Goal: Task Accomplishment & Management: Complete application form

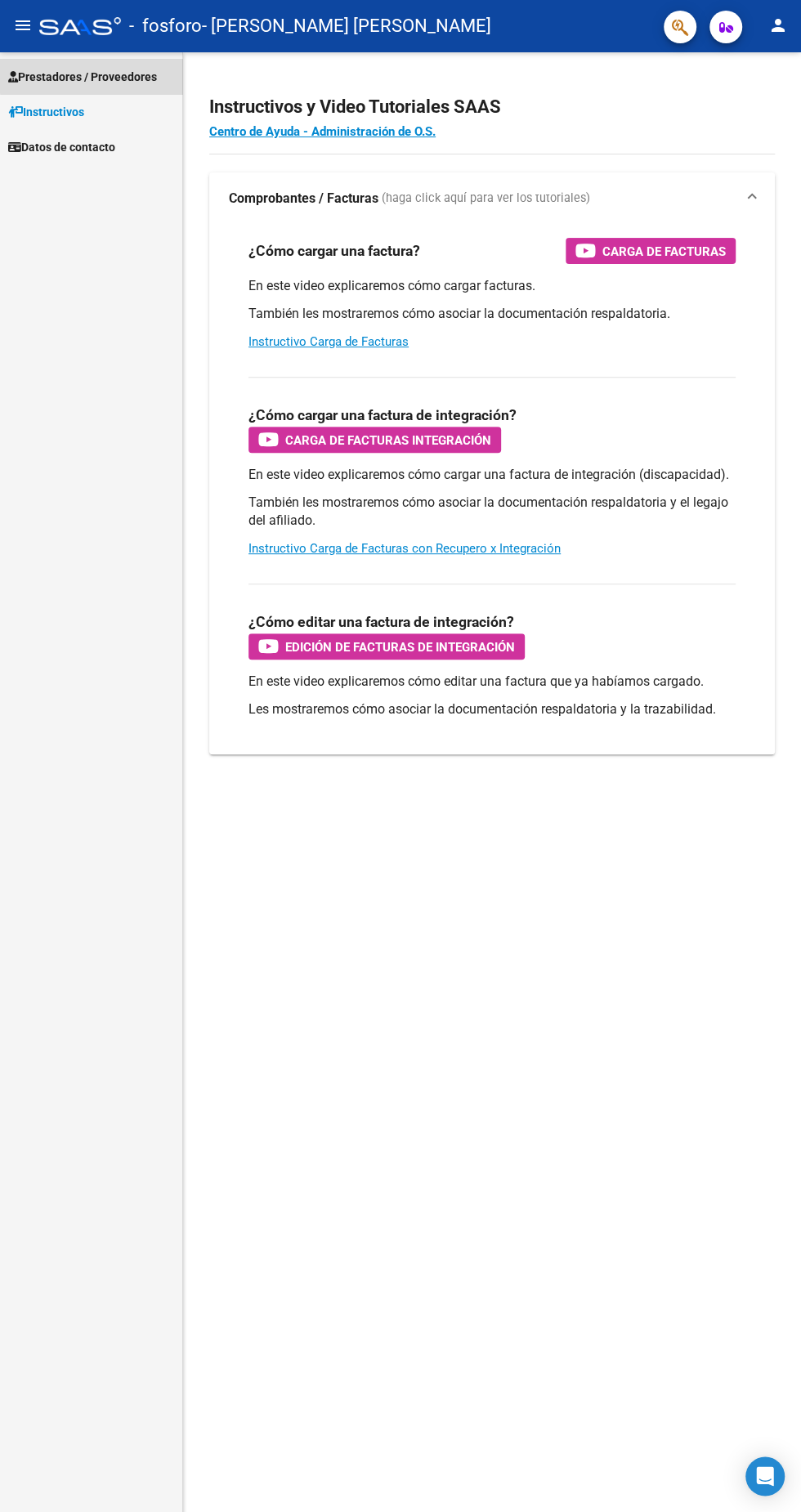
click at [139, 72] on span "Prestadores / Proveedores" at bounding box center [82, 76] width 149 height 18
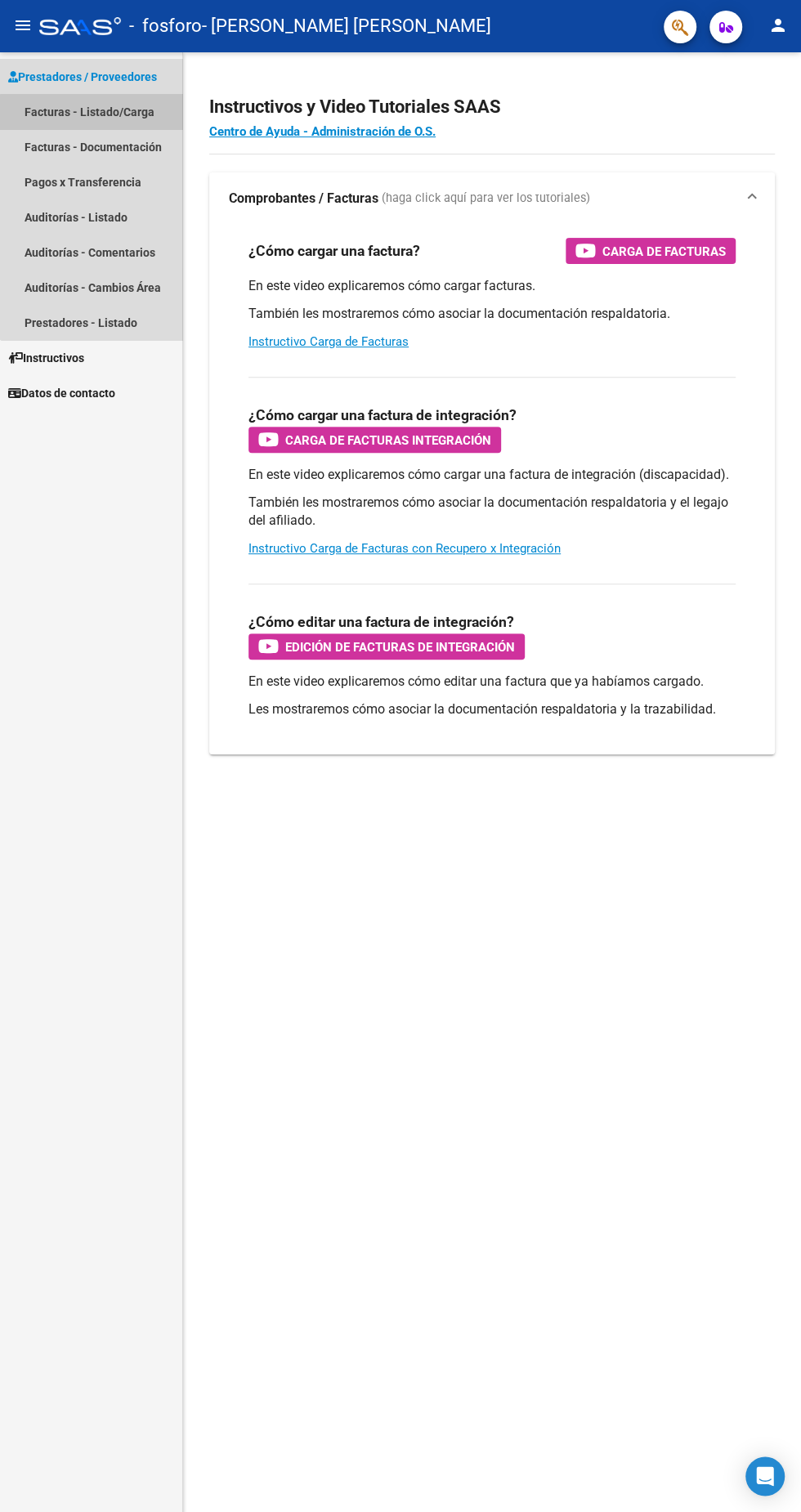
click at [139, 115] on link "Facturas - Listado/Carga" at bounding box center [91, 111] width 182 height 35
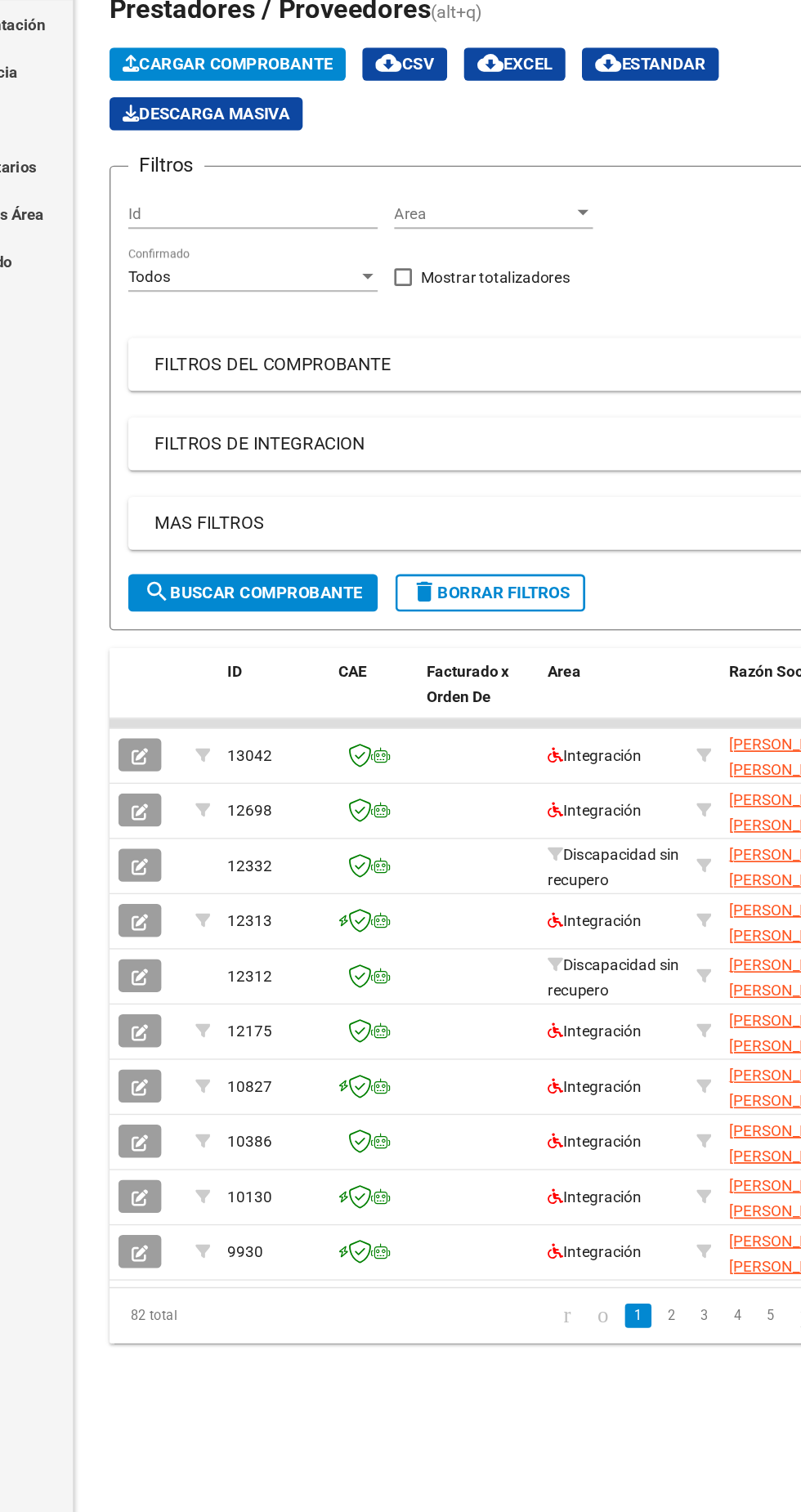
click at [234, 719] on button "button" at bounding box center [232, 729] width 31 height 24
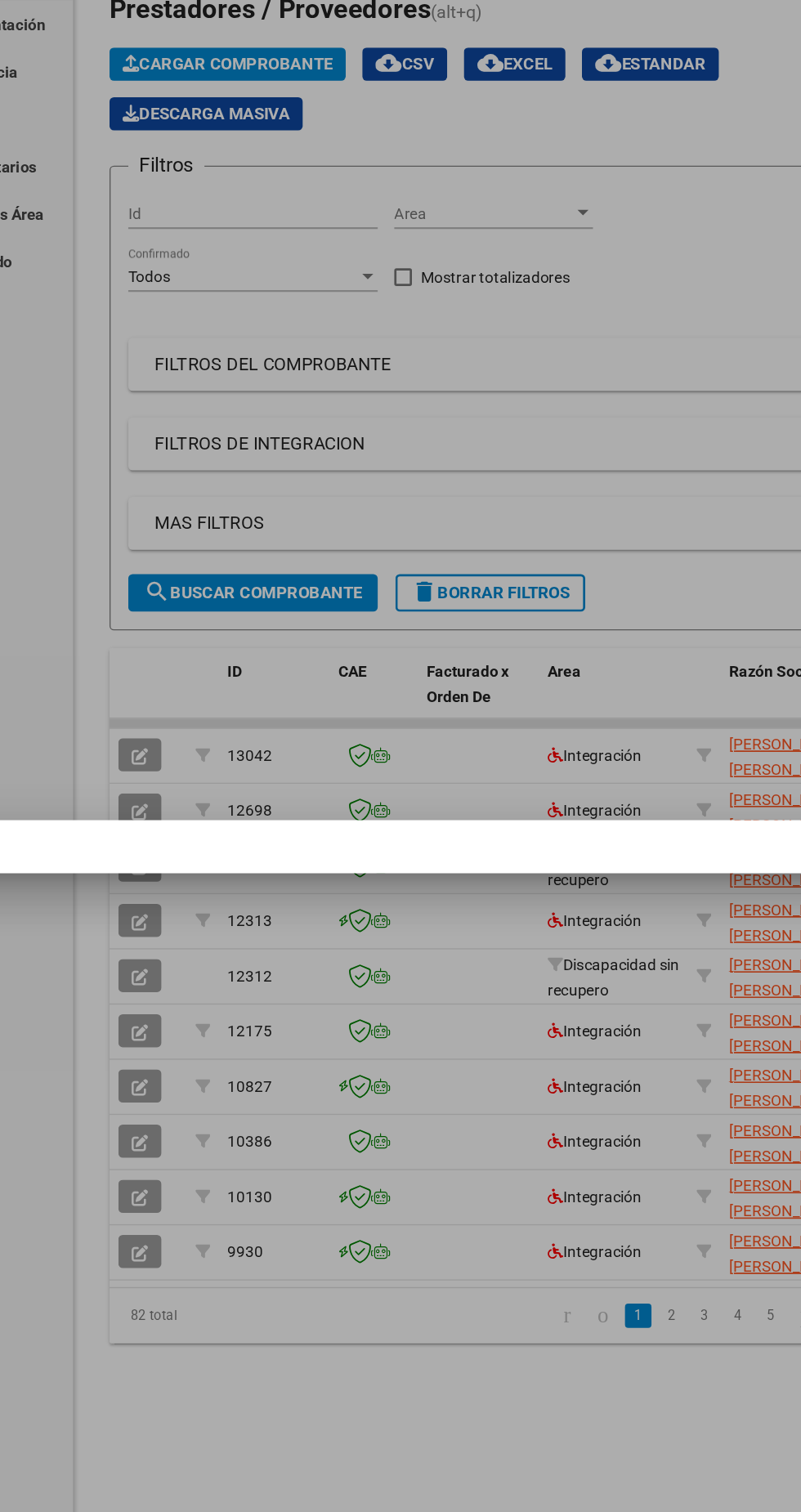
click at [233, 684] on div at bounding box center [400, 756] width 801 height 1512
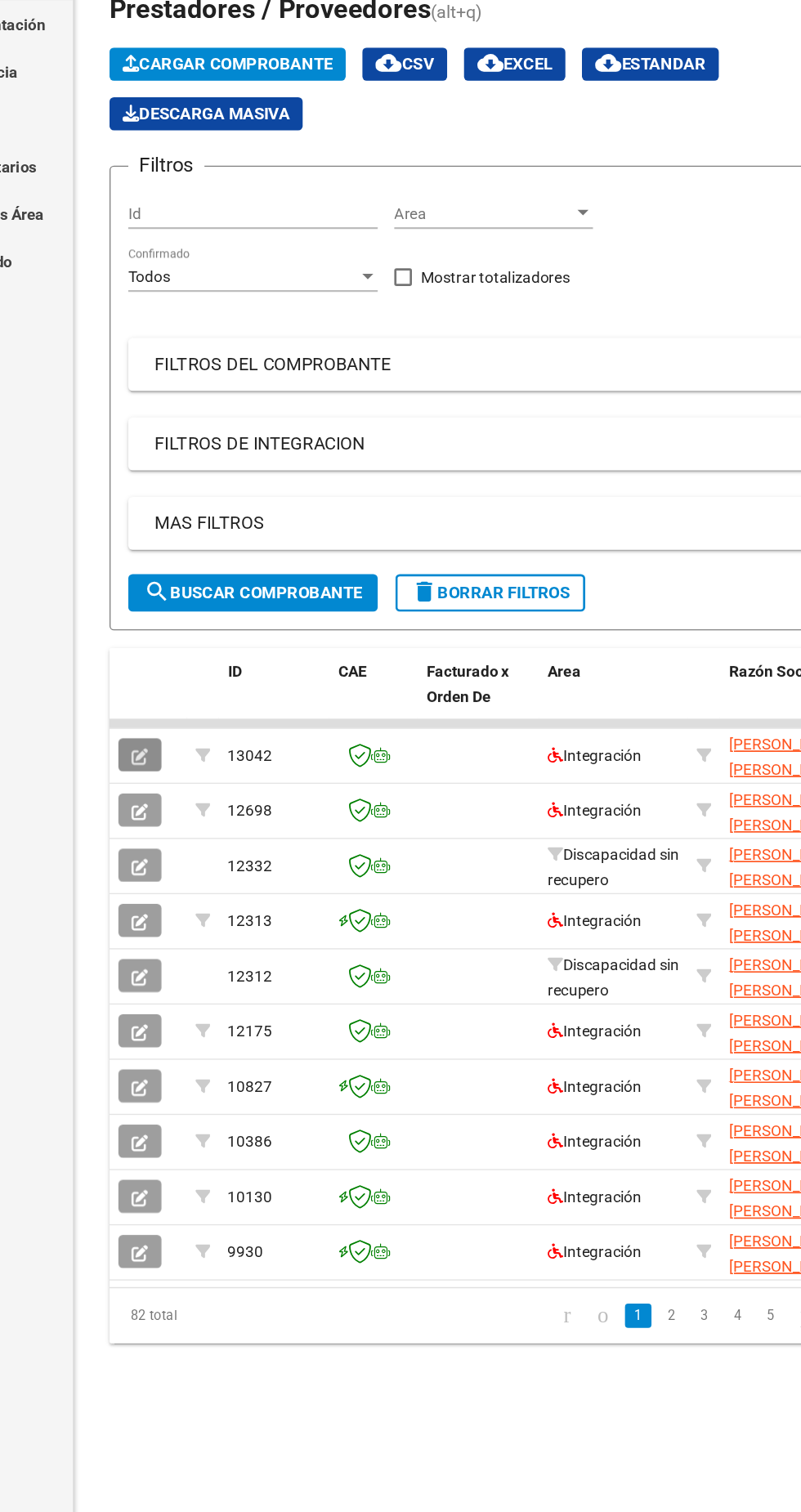
click at [232, 681] on span "button" at bounding box center [232, 688] width 12 height 15
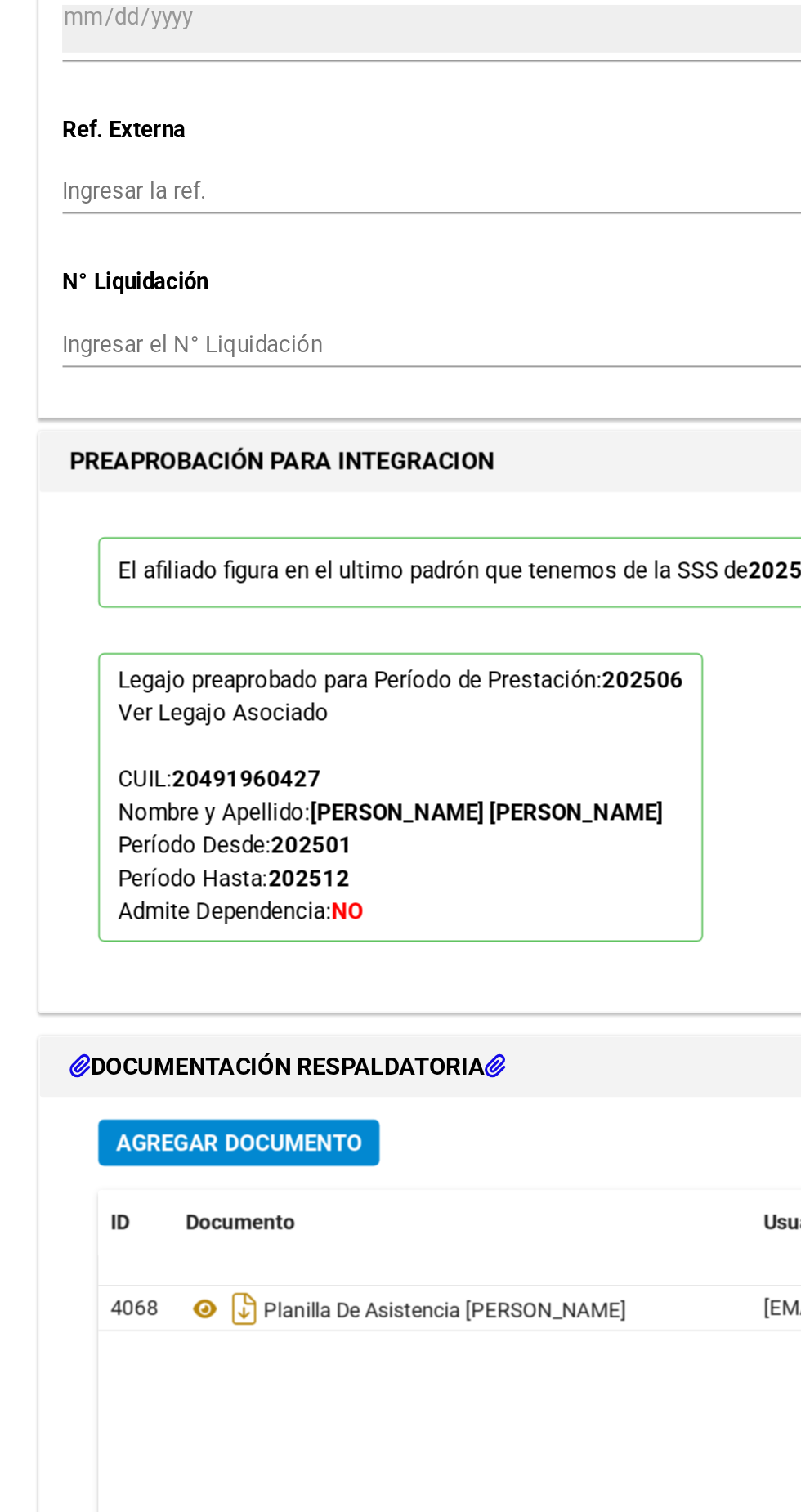
scroll to position [906, 0]
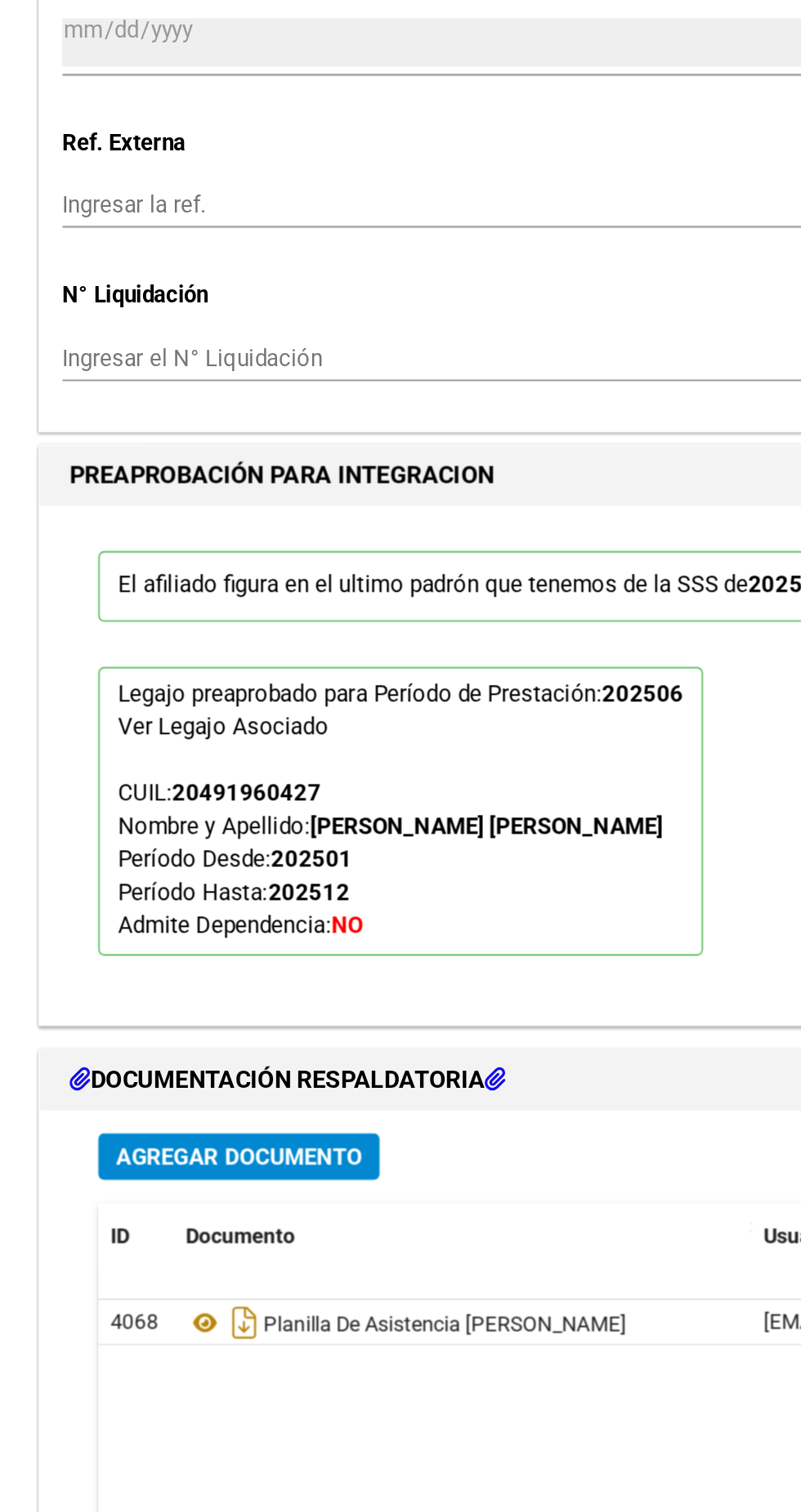
click at [143, 1099] on icon at bounding box center [145, 1108] width 21 height 19
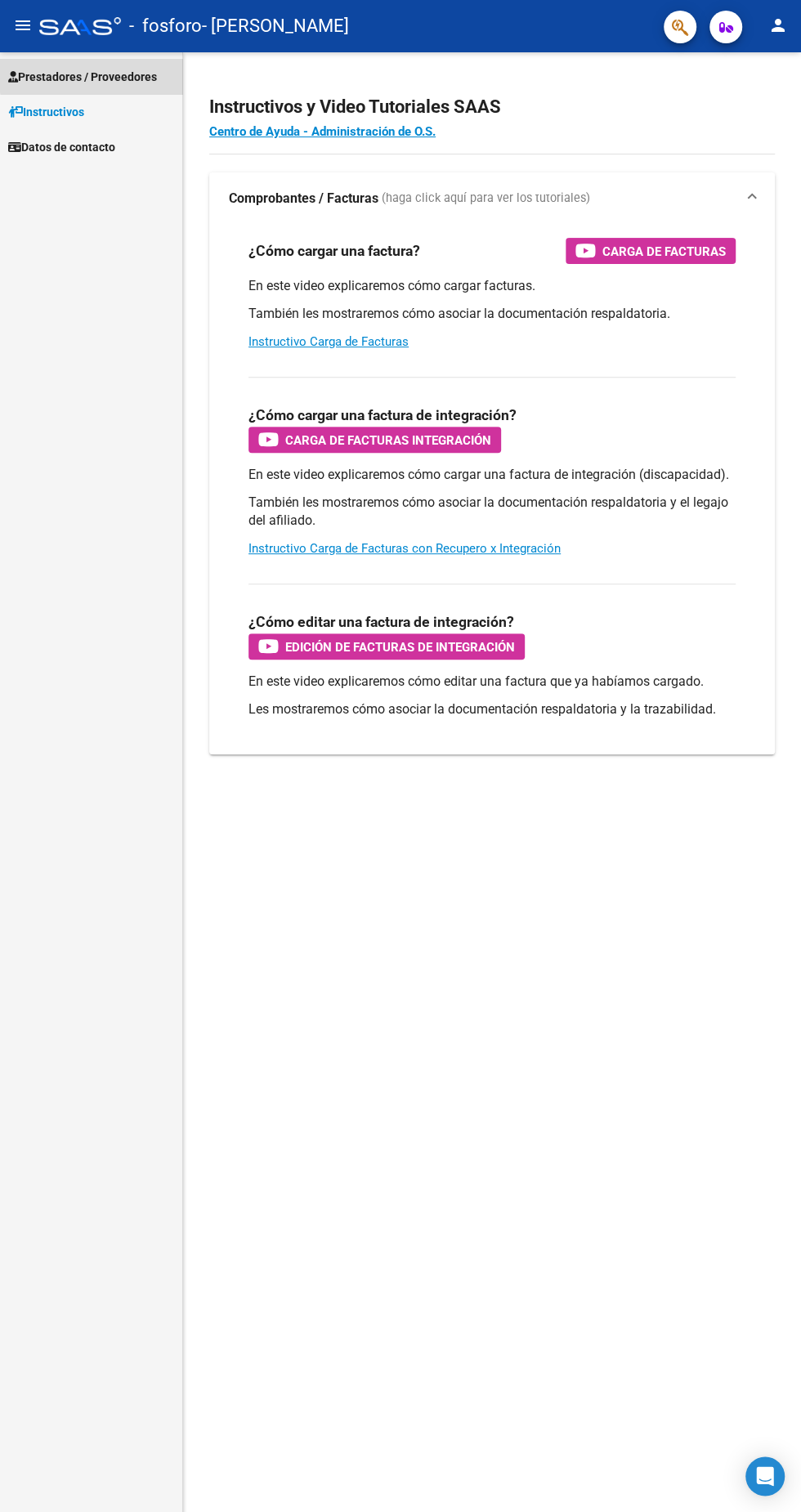
click at [137, 72] on span "Prestadores / Proveedores" at bounding box center [82, 76] width 149 height 18
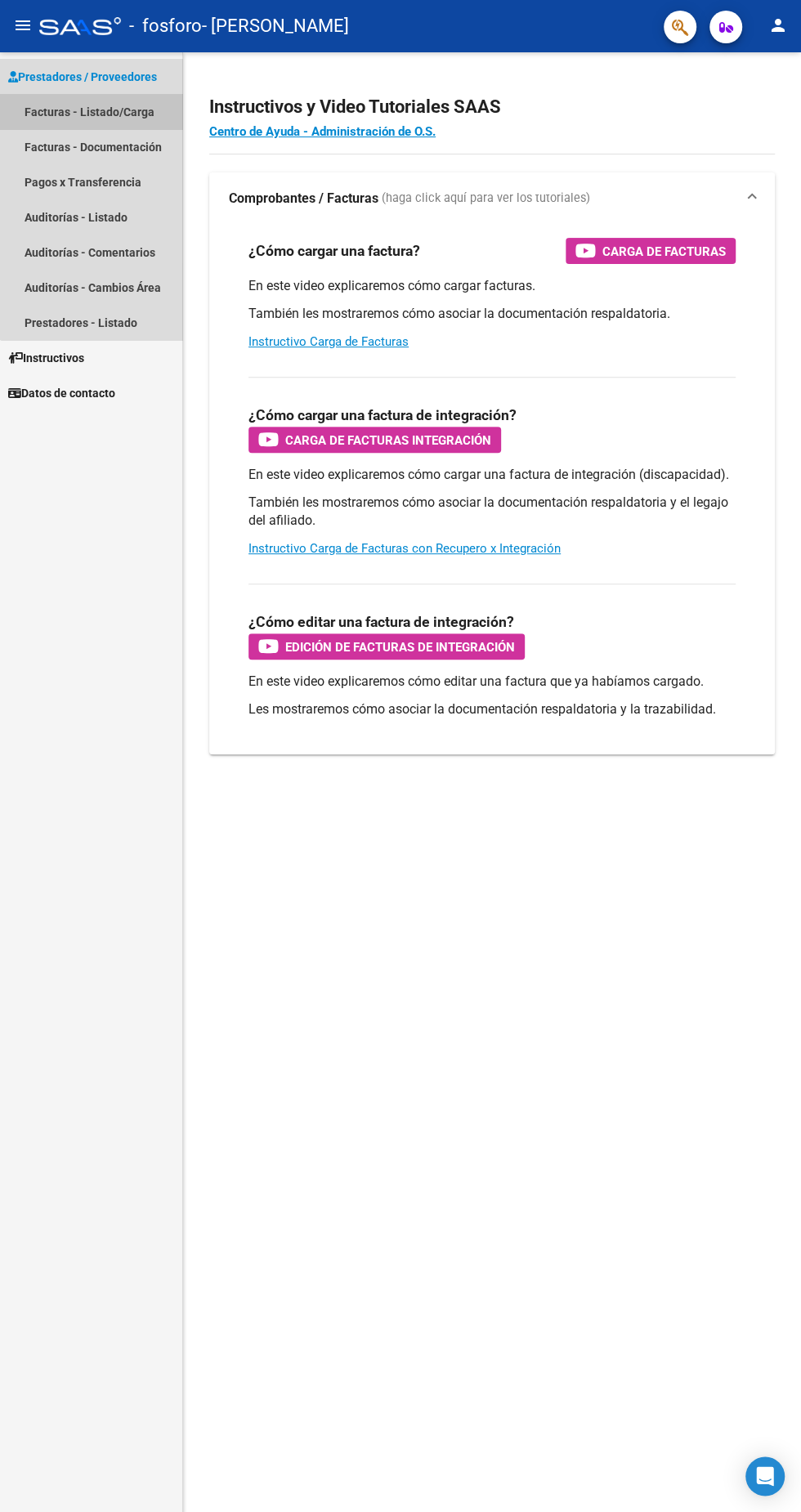
click at [143, 115] on link "Facturas - Listado/Carga" at bounding box center [91, 111] width 182 height 35
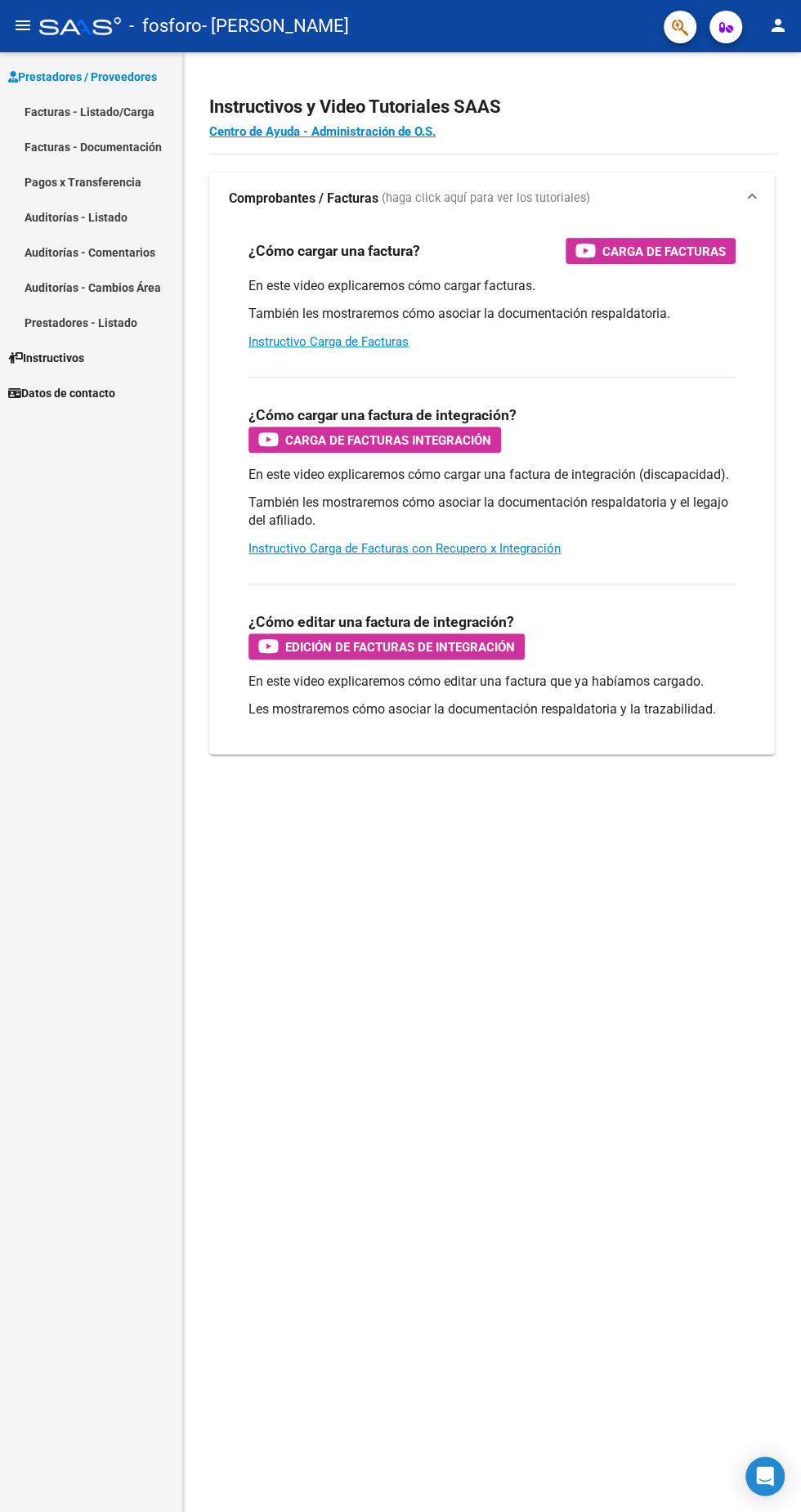
click at [119, 111] on link "Facturas - Listado/Carga" at bounding box center [91, 111] width 182 height 35
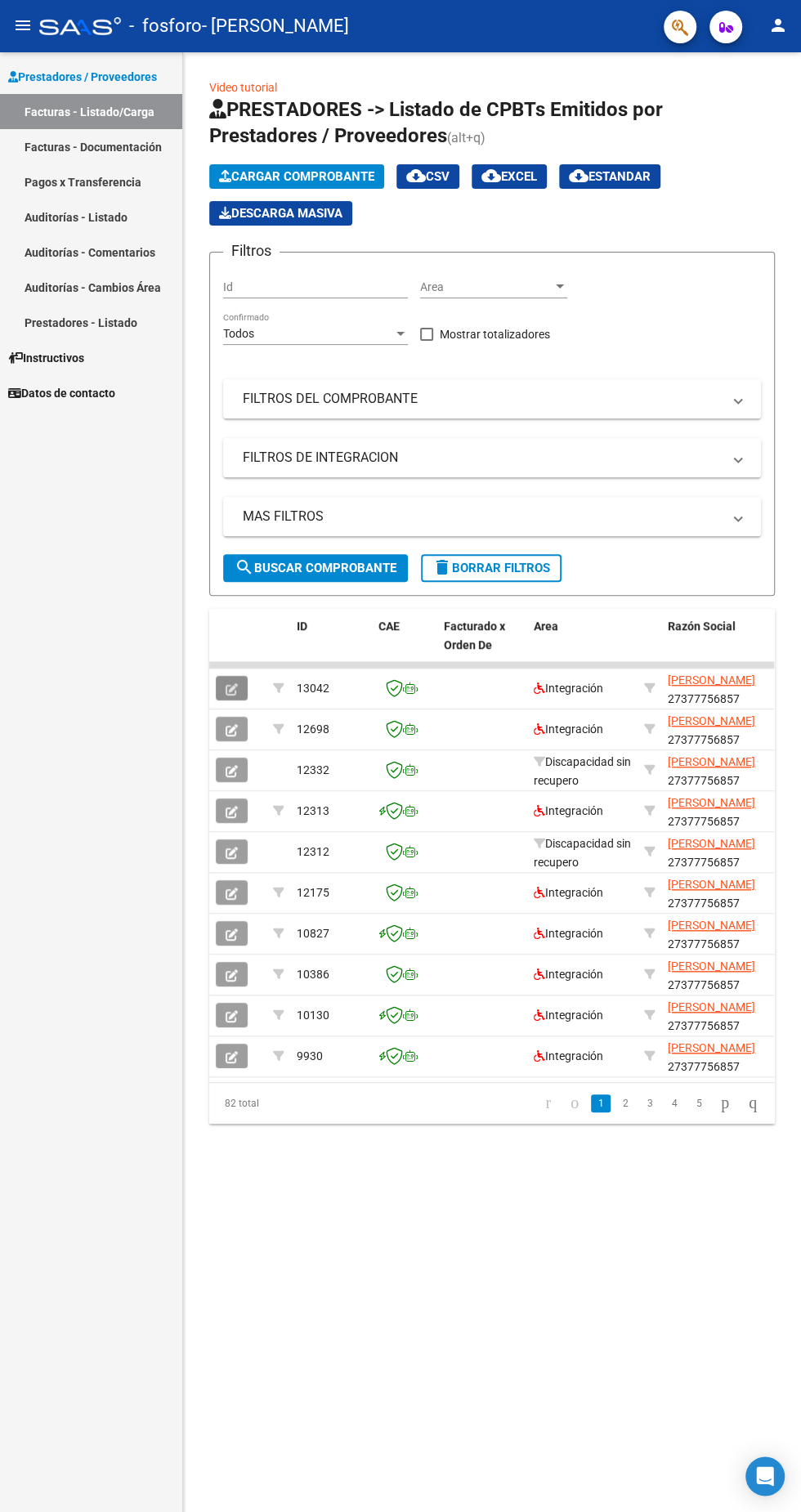
click at [237, 684] on icon "button" at bounding box center [232, 689] width 12 height 12
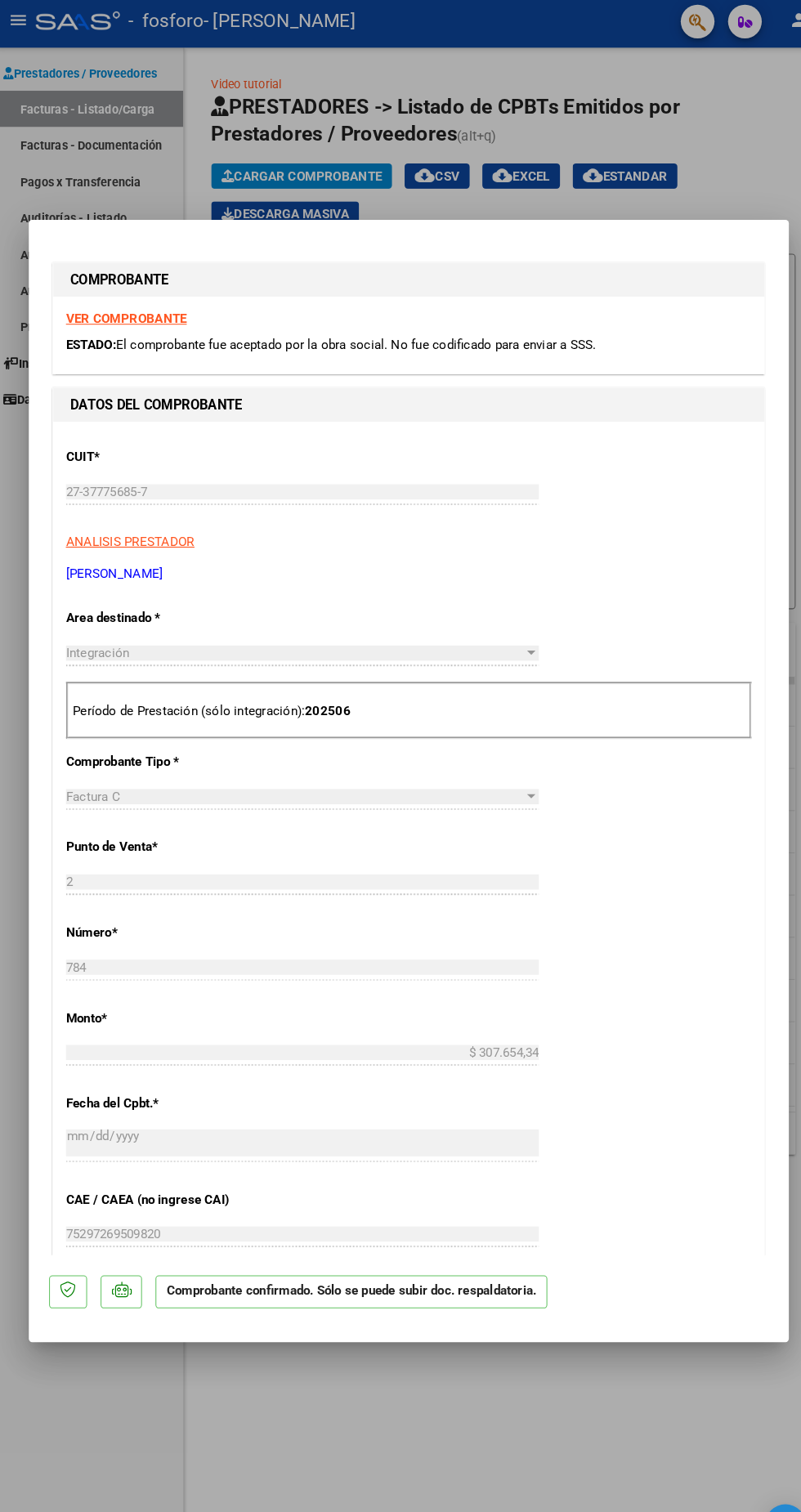
click at [173, 316] on strong "VER COMPROBANTE" at bounding box center [127, 309] width 117 height 15
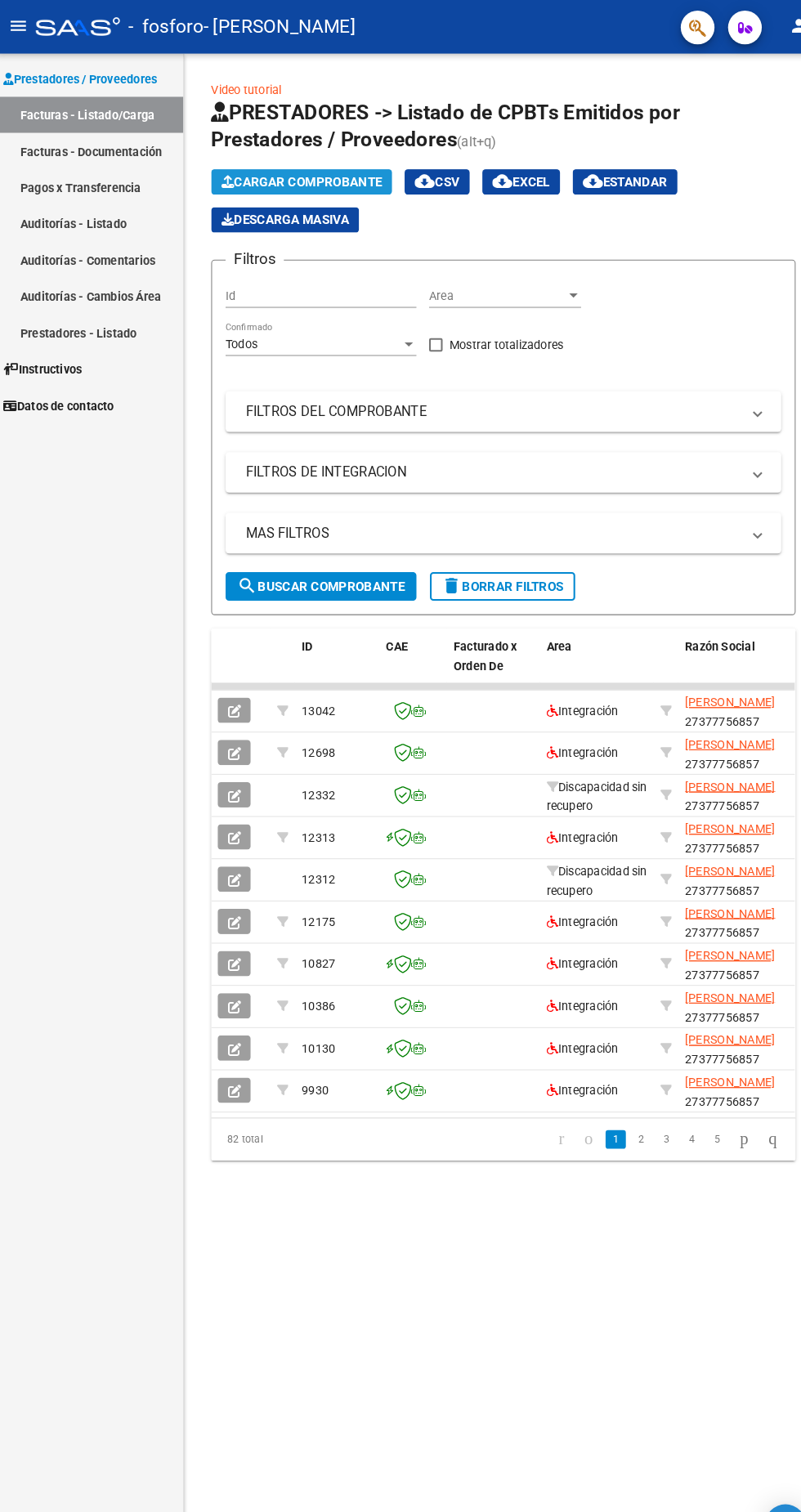
click at [357, 177] on span "Cargar Comprobante" at bounding box center [296, 177] width 156 height 15
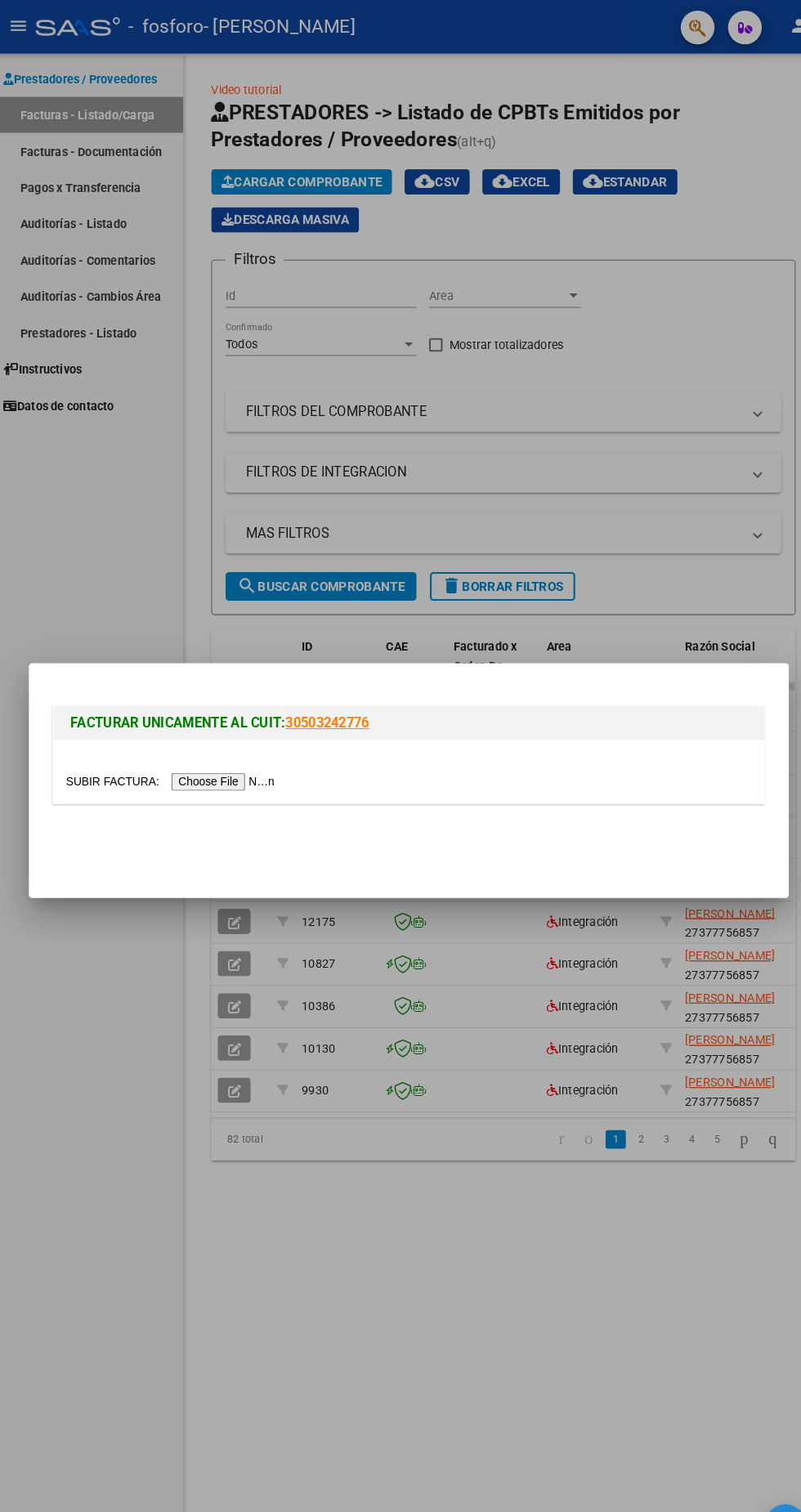
click at [236, 757] on input "file" at bounding box center [171, 757] width 207 height 18
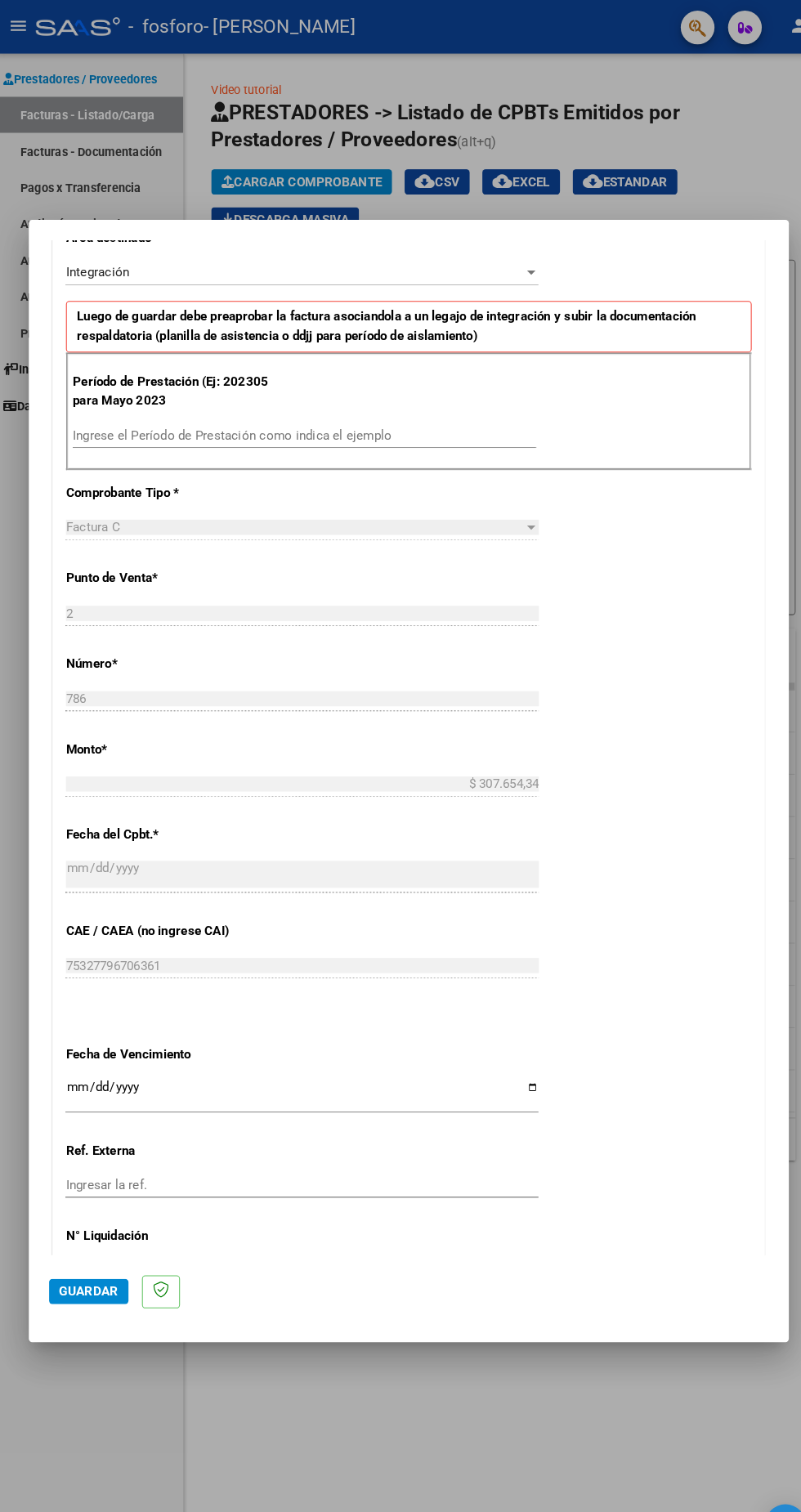
scroll to position [372, 0]
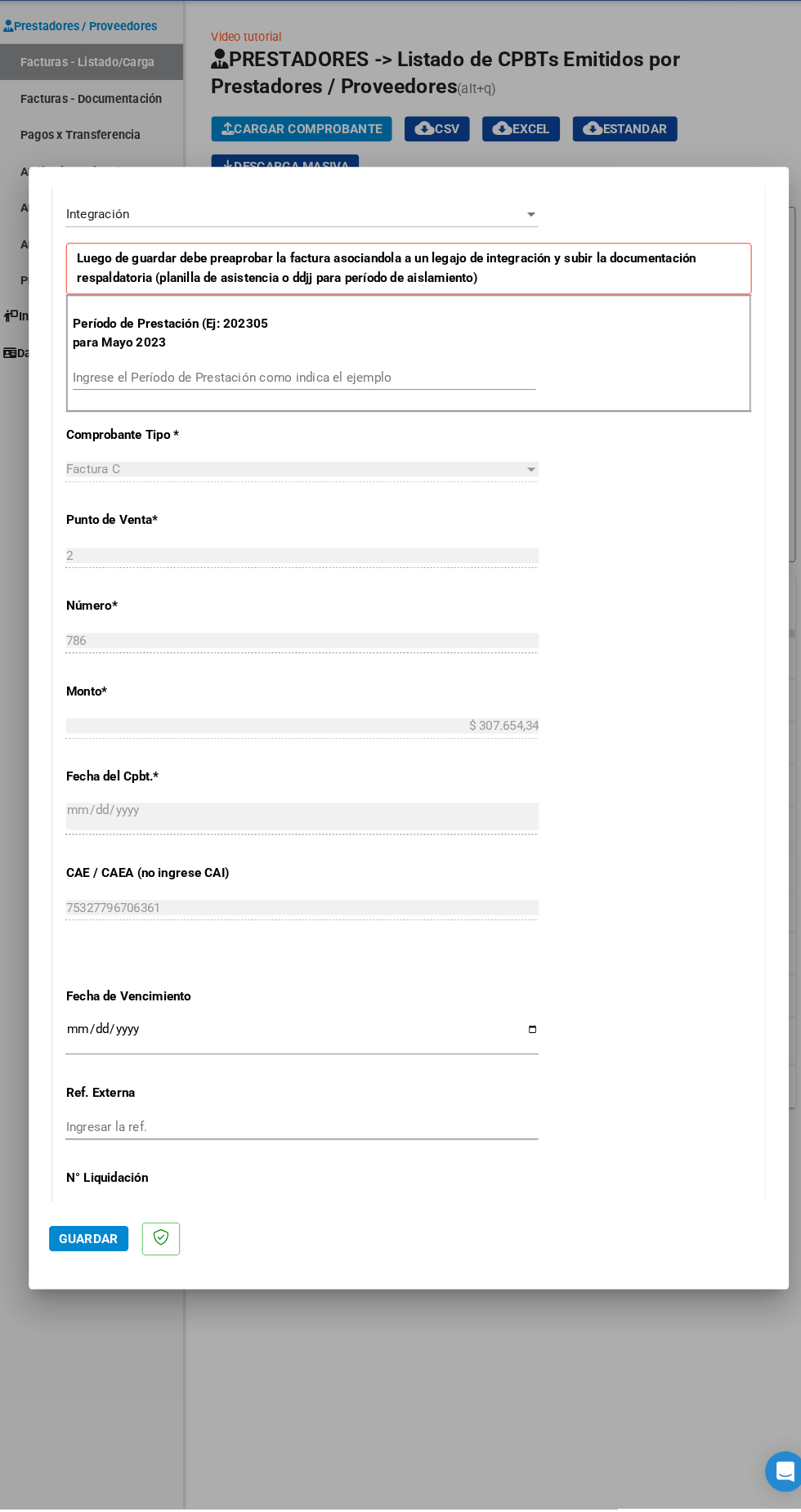
click at [400, 1054] on input "Ingresar la fecha" at bounding box center [297, 1054] width 457 height 26
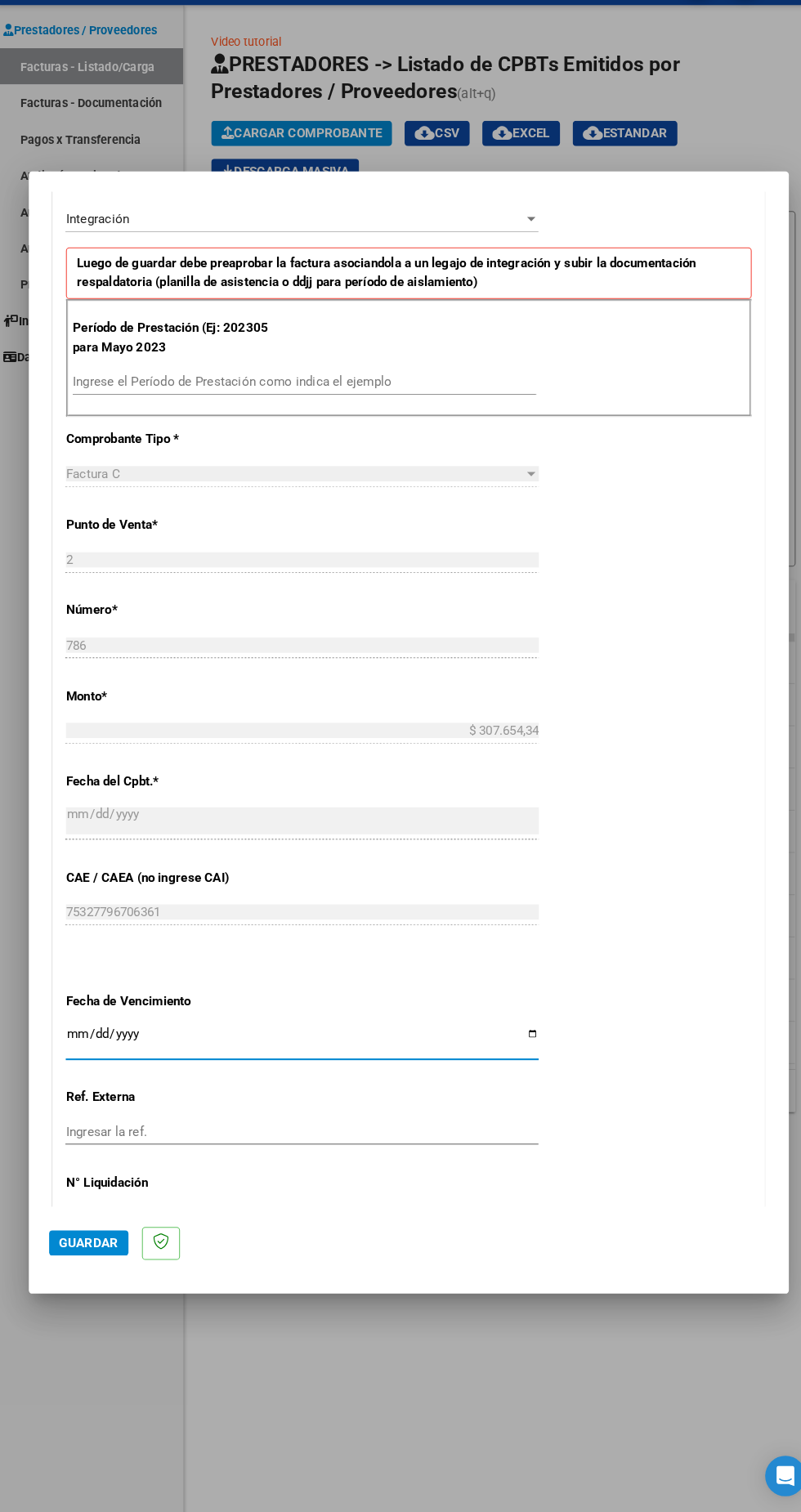
type input "[DATE]"
click at [79, 1258] on span "Guardar" at bounding box center [91, 1251] width 57 height 15
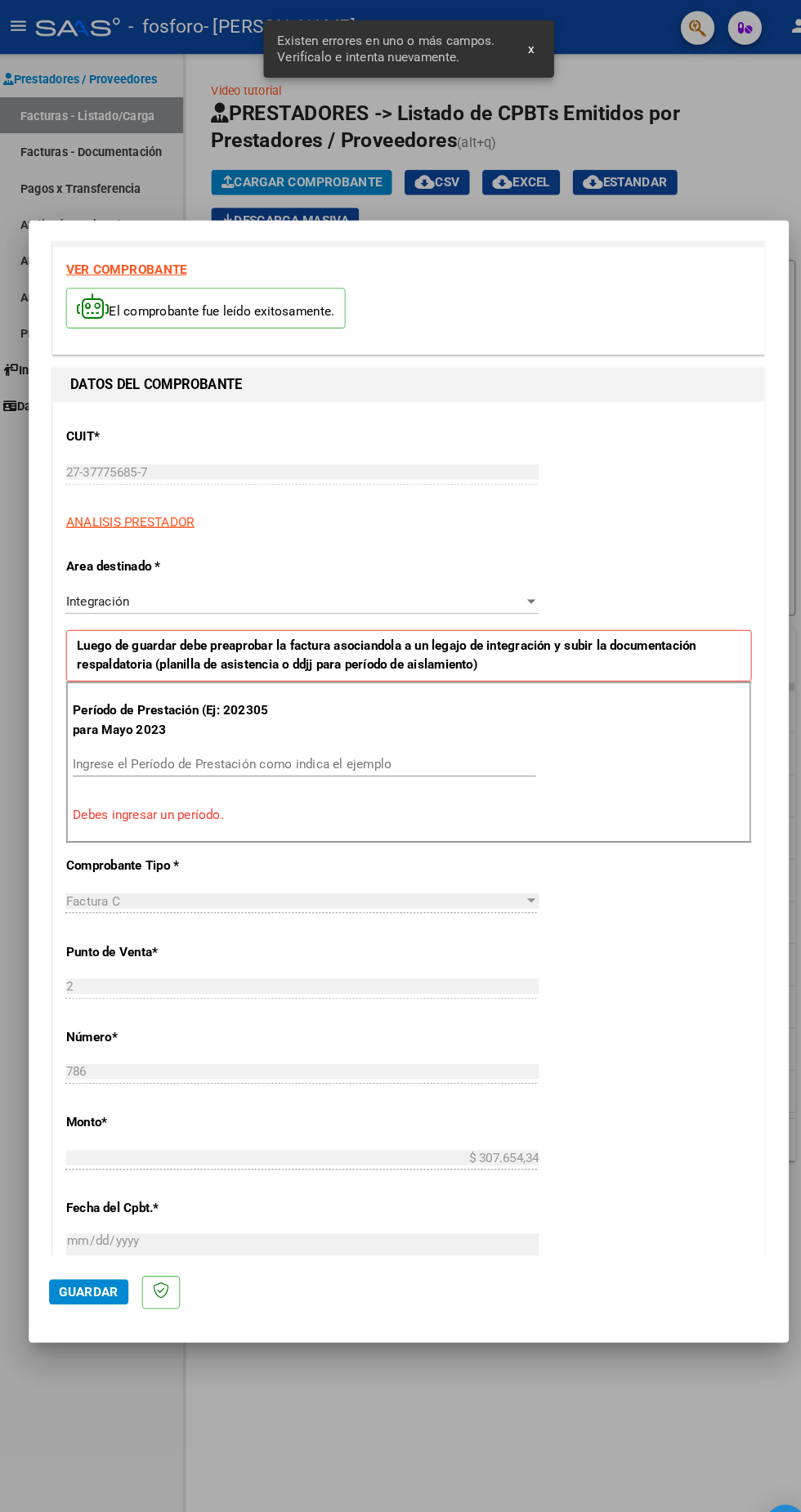
scroll to position [4, 0]
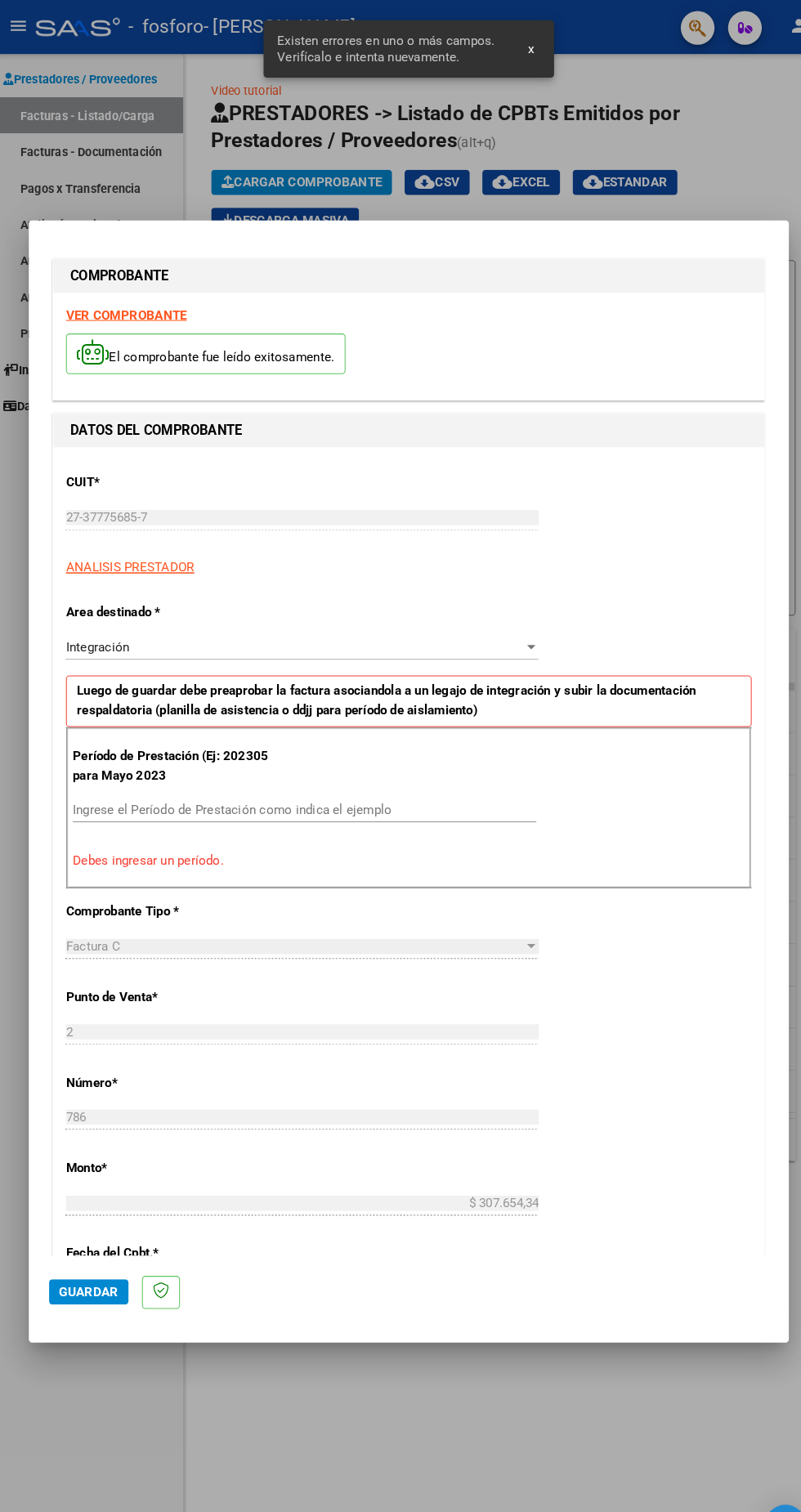
click at [332, 776] on input "Ingrese el Período de Prestación como indica el ejemplo" at bounding box center [299, 784] width 448 height 15
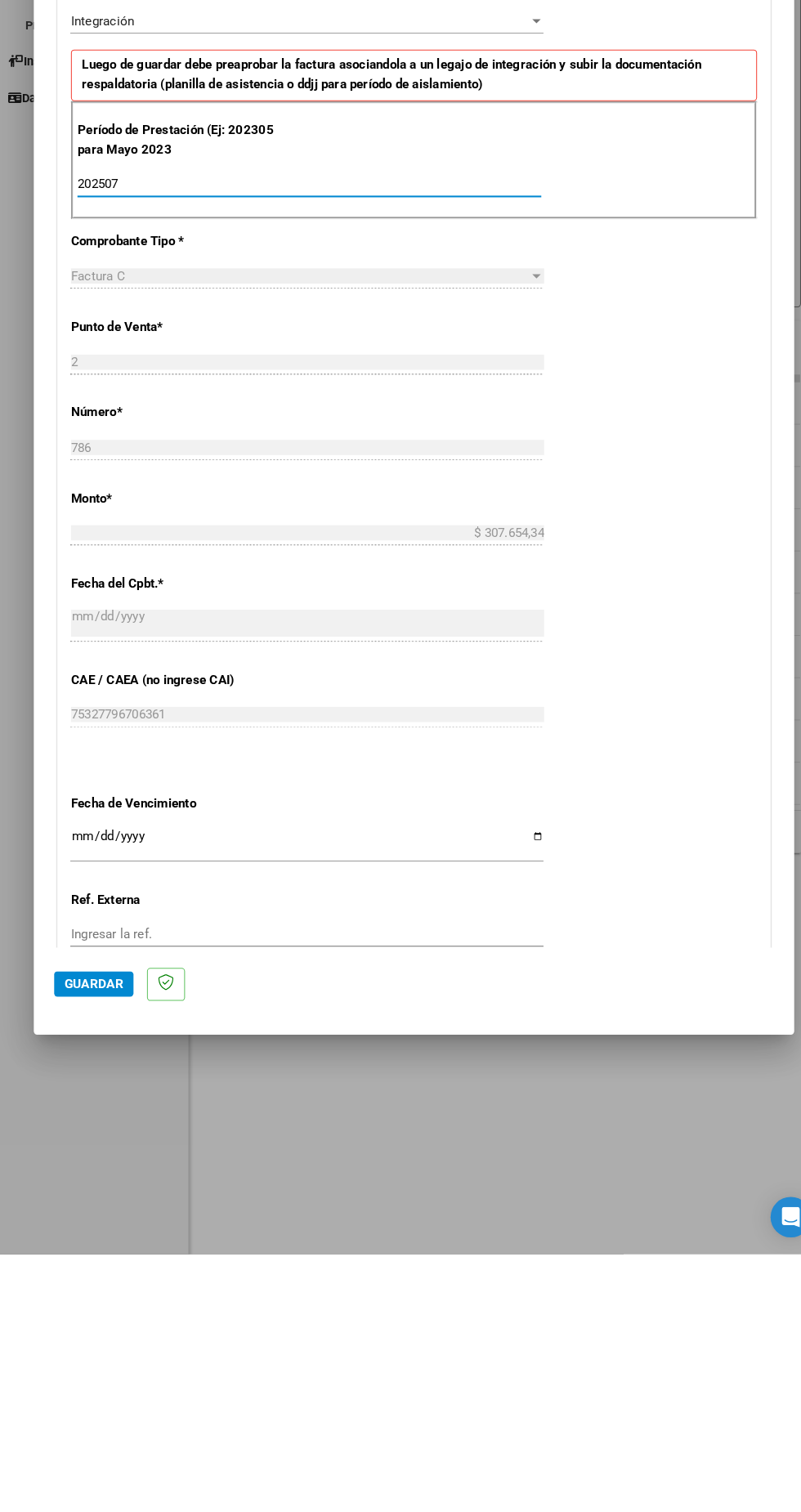
scroll to position [372, 0]
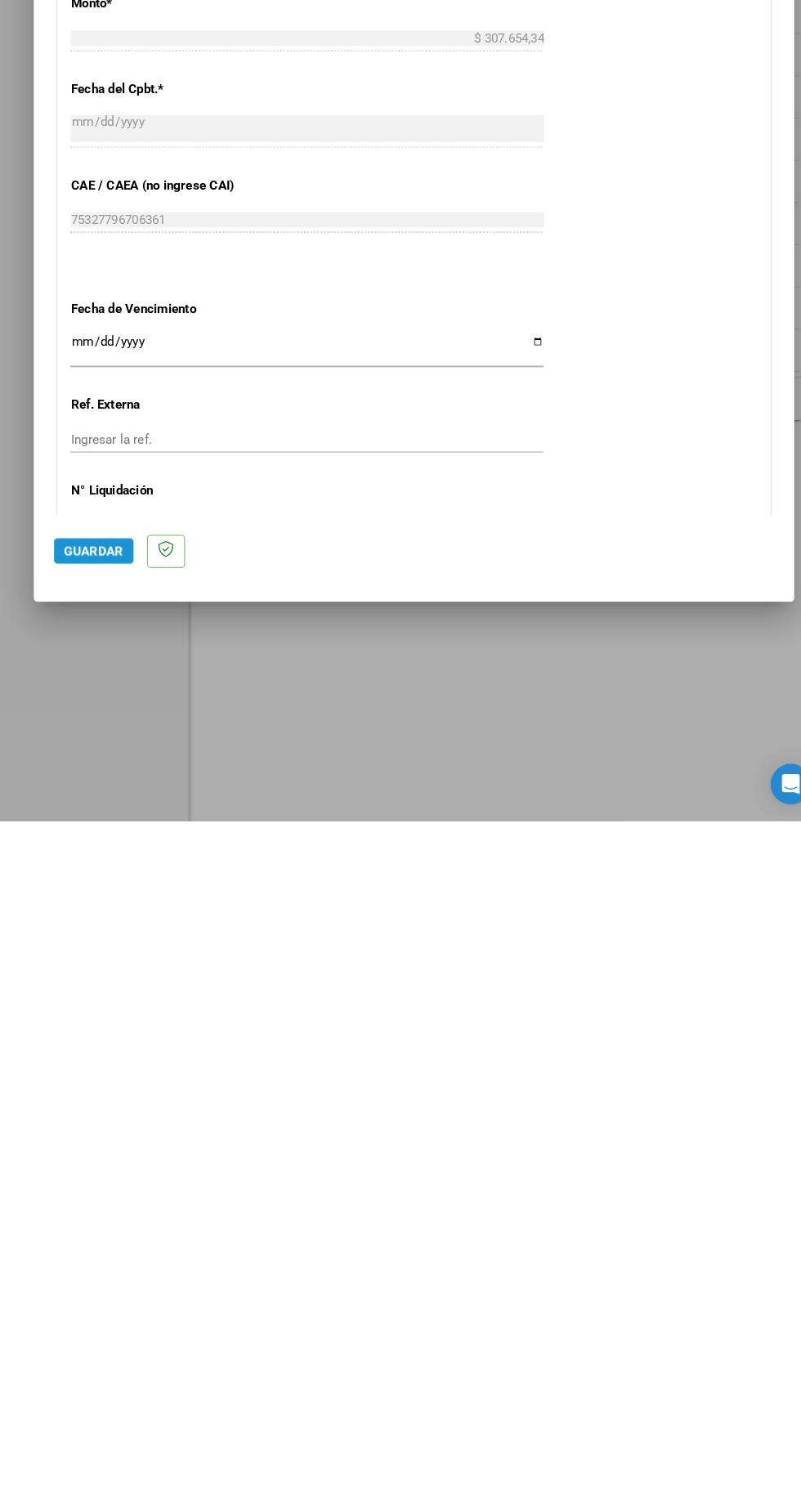
type input "202507"
click at [80, 1258] on span "Guardar" at bounding box center [91, 1251] width 57 height 15
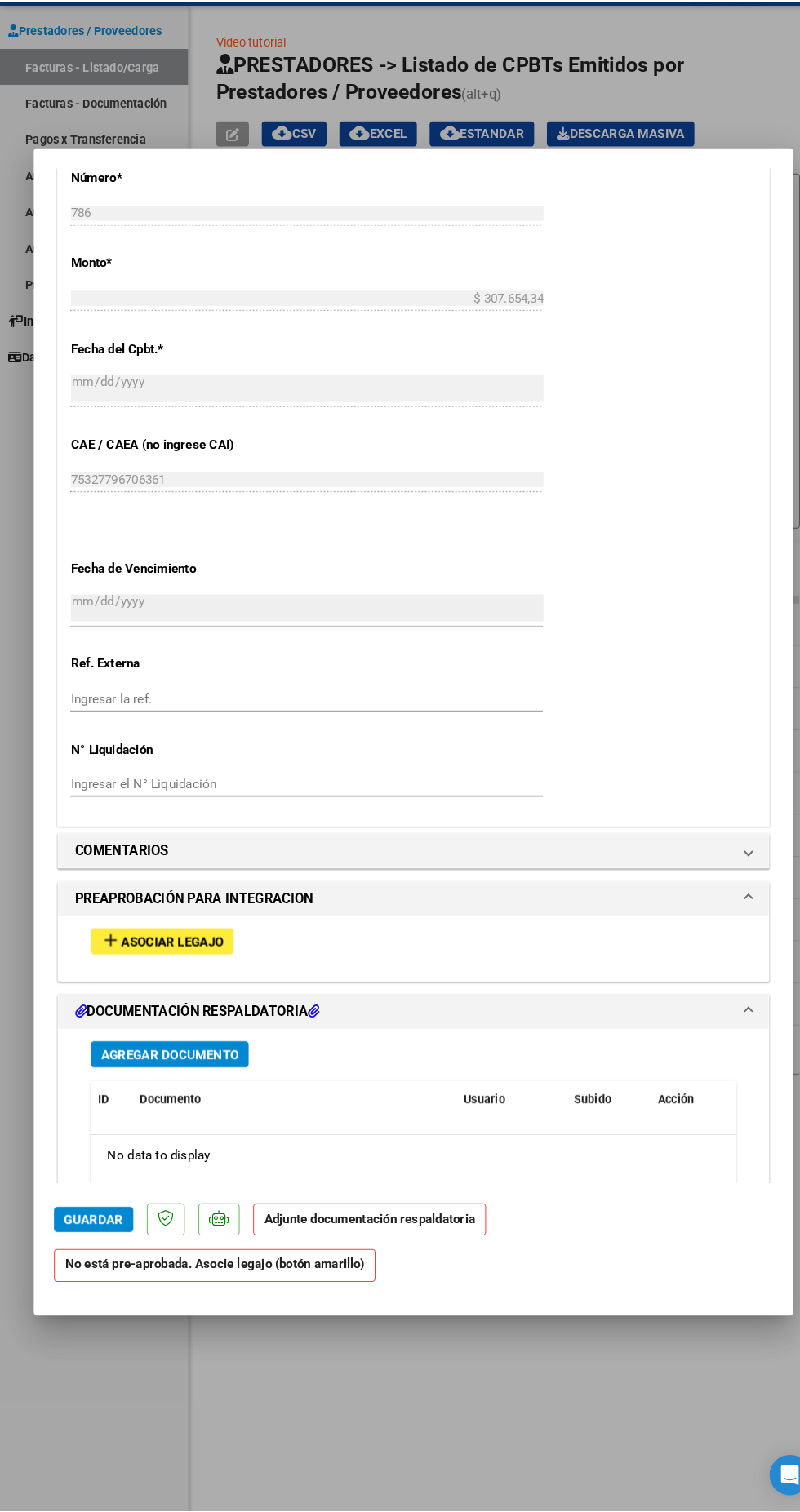
scroll to position [871, 0]
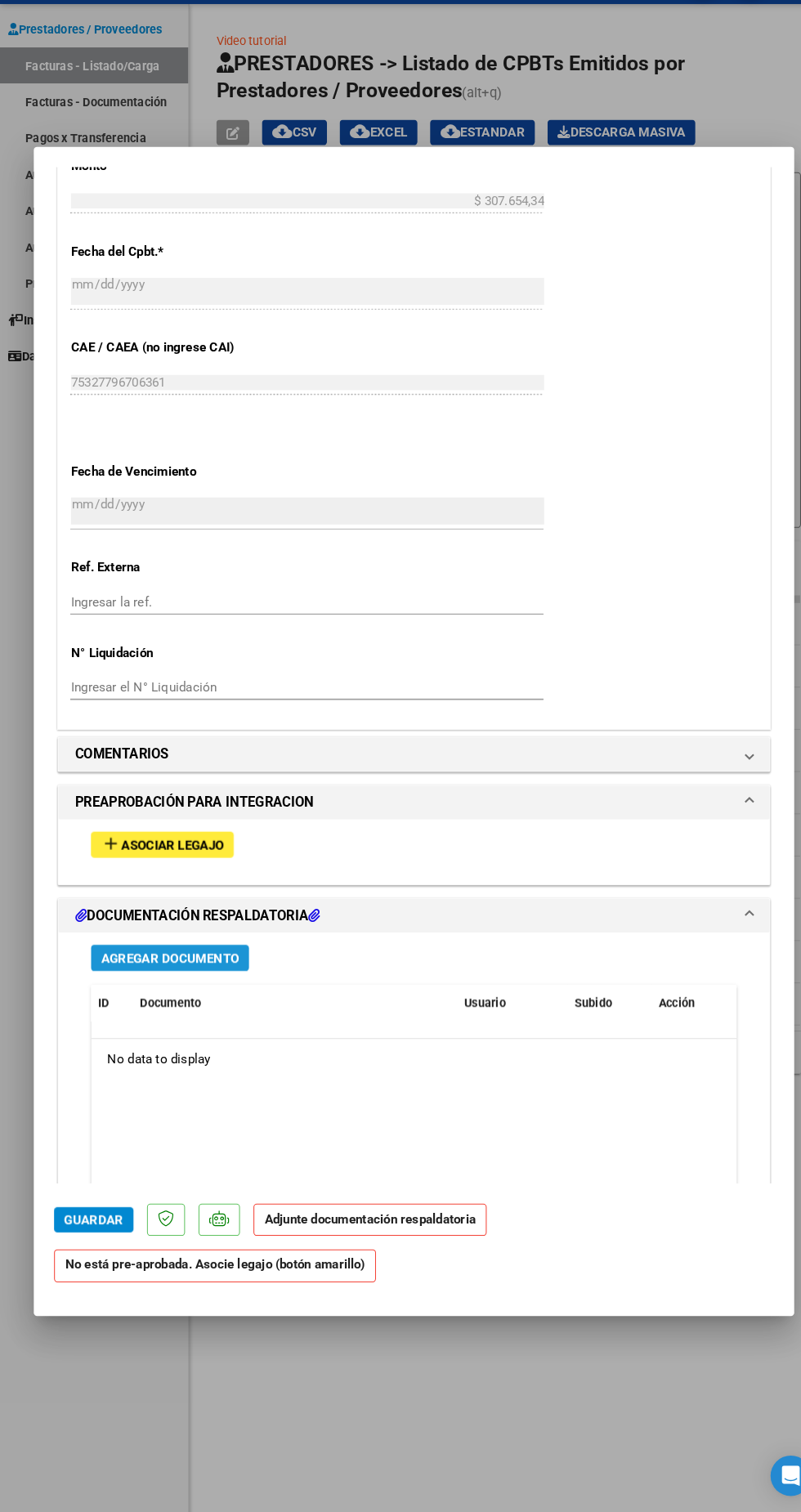
click at [202, 969] on span "Agregar Documento" at bounding box center [165, 976] width 133 height 15
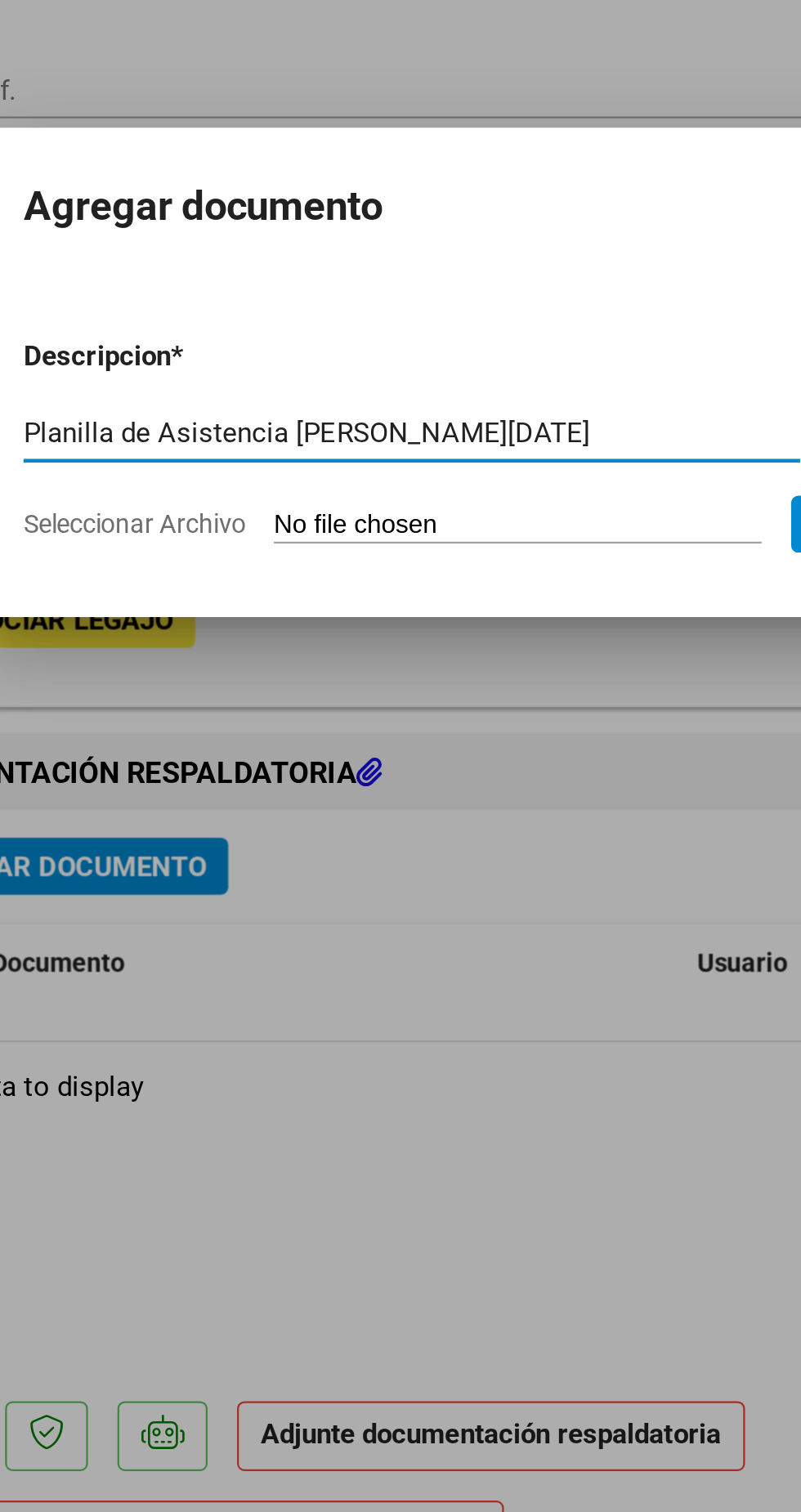
type input "Planilla de Asistencia [PERSON_NAME][DATE]"
click at [410, 824] on input "Seleccionar Archivo" at bounding box center [369, 824] width 217 height 16
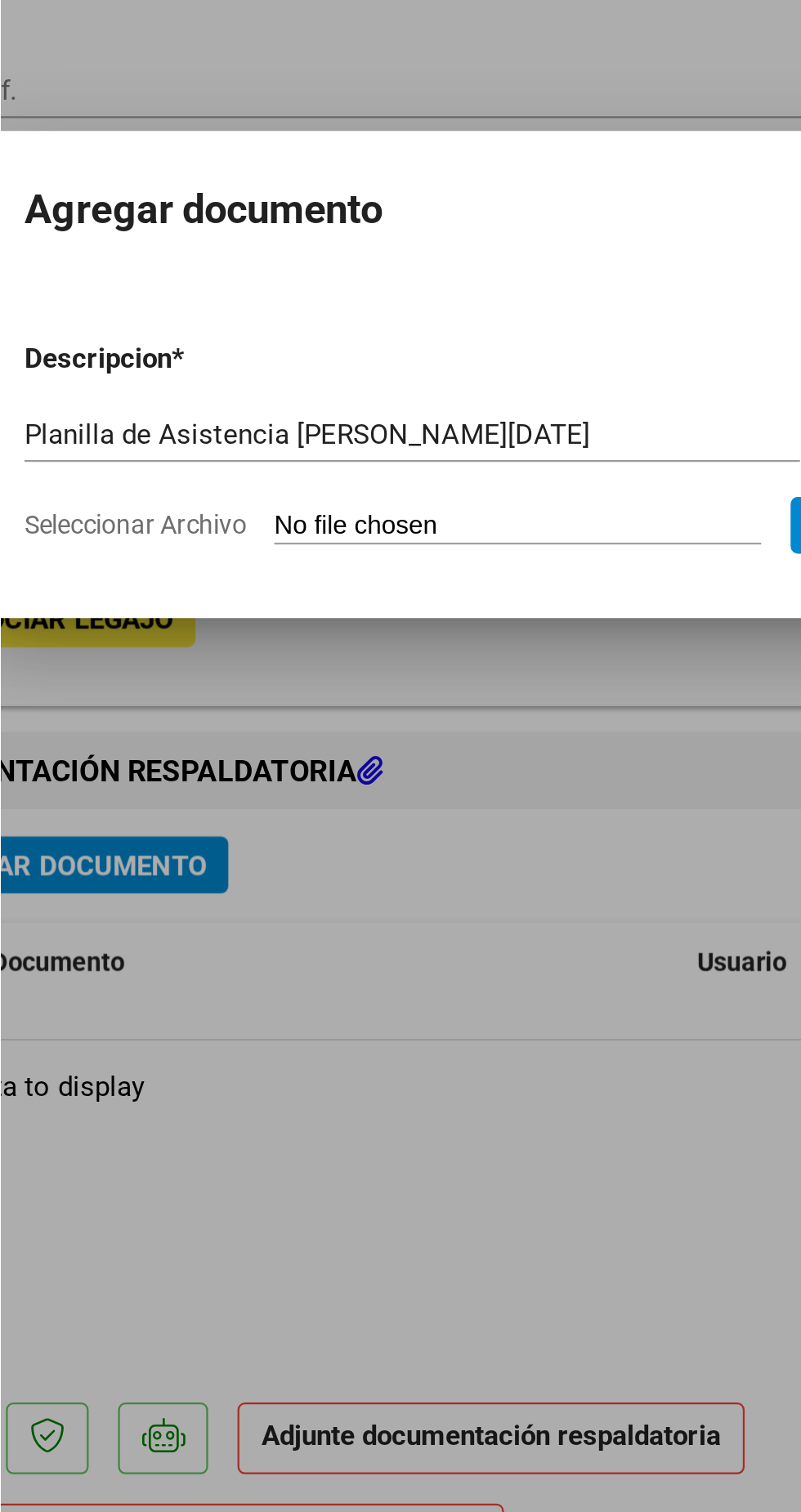
scroll to position [872, 0]
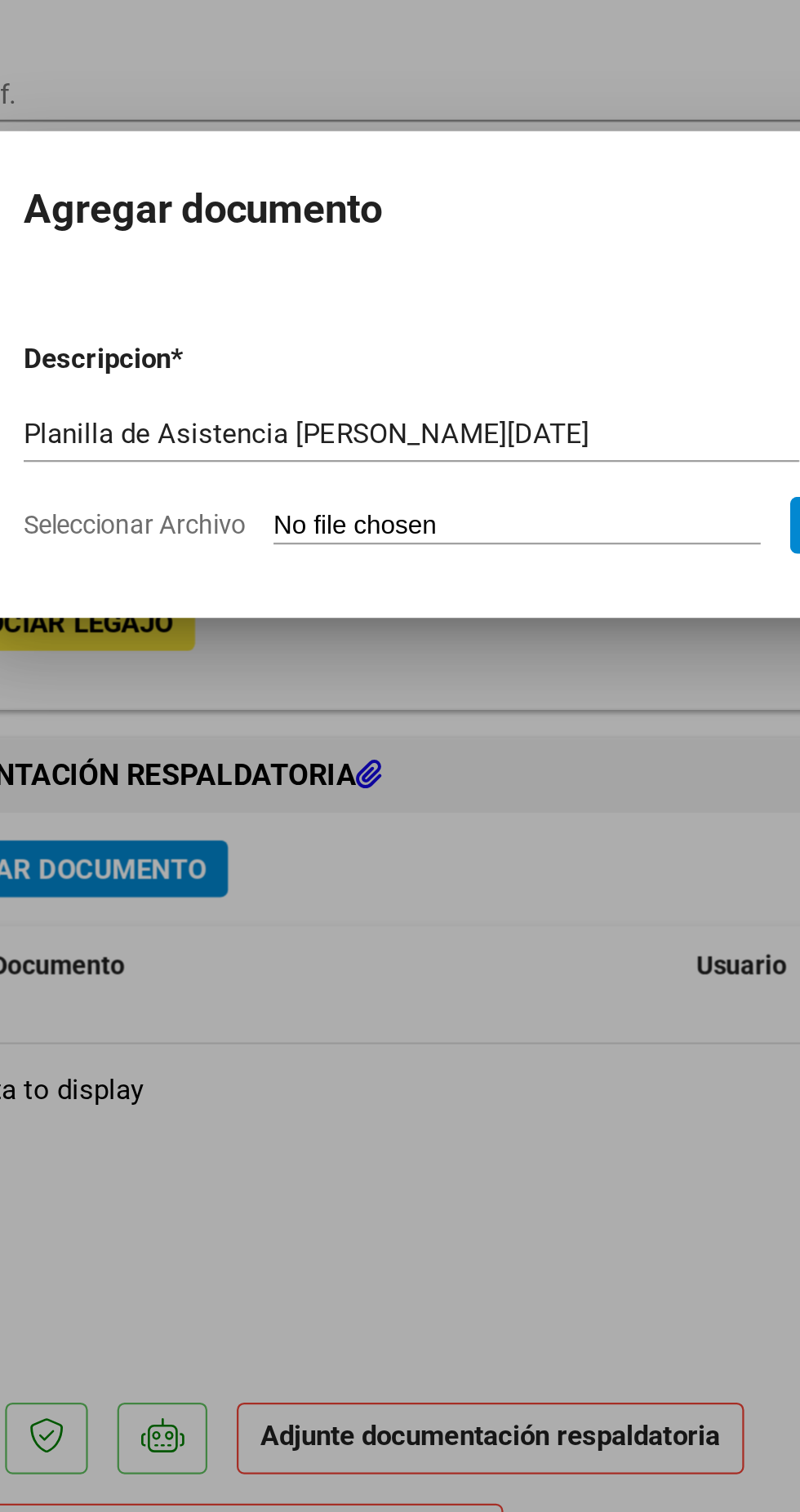
type input "C:\fakepath\PA MIRANDA [DATE] OSPIF.pdf"
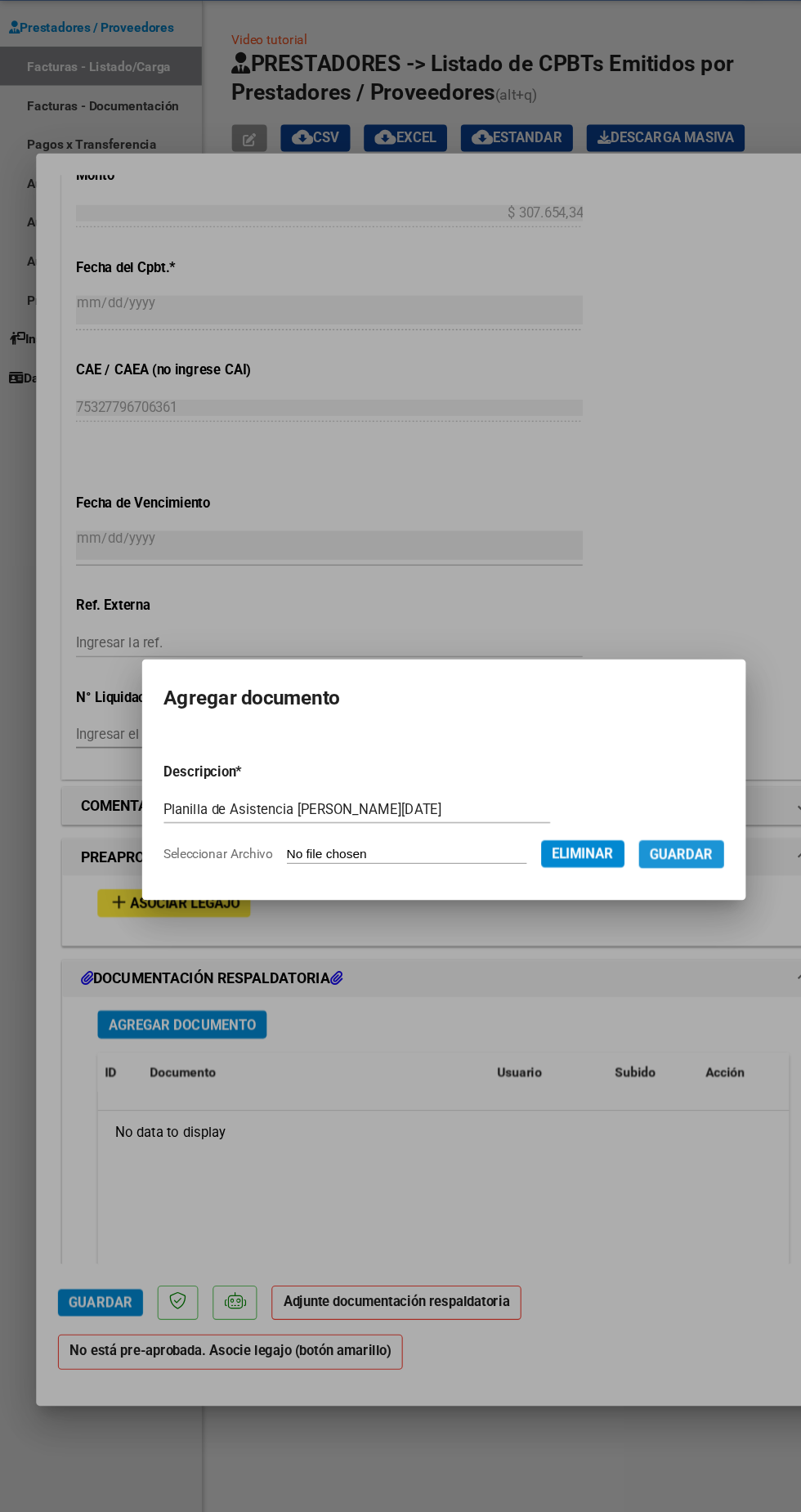
click at [643, 830] on span "Guardar" at bounding box center [615, 824] width 57 height 15
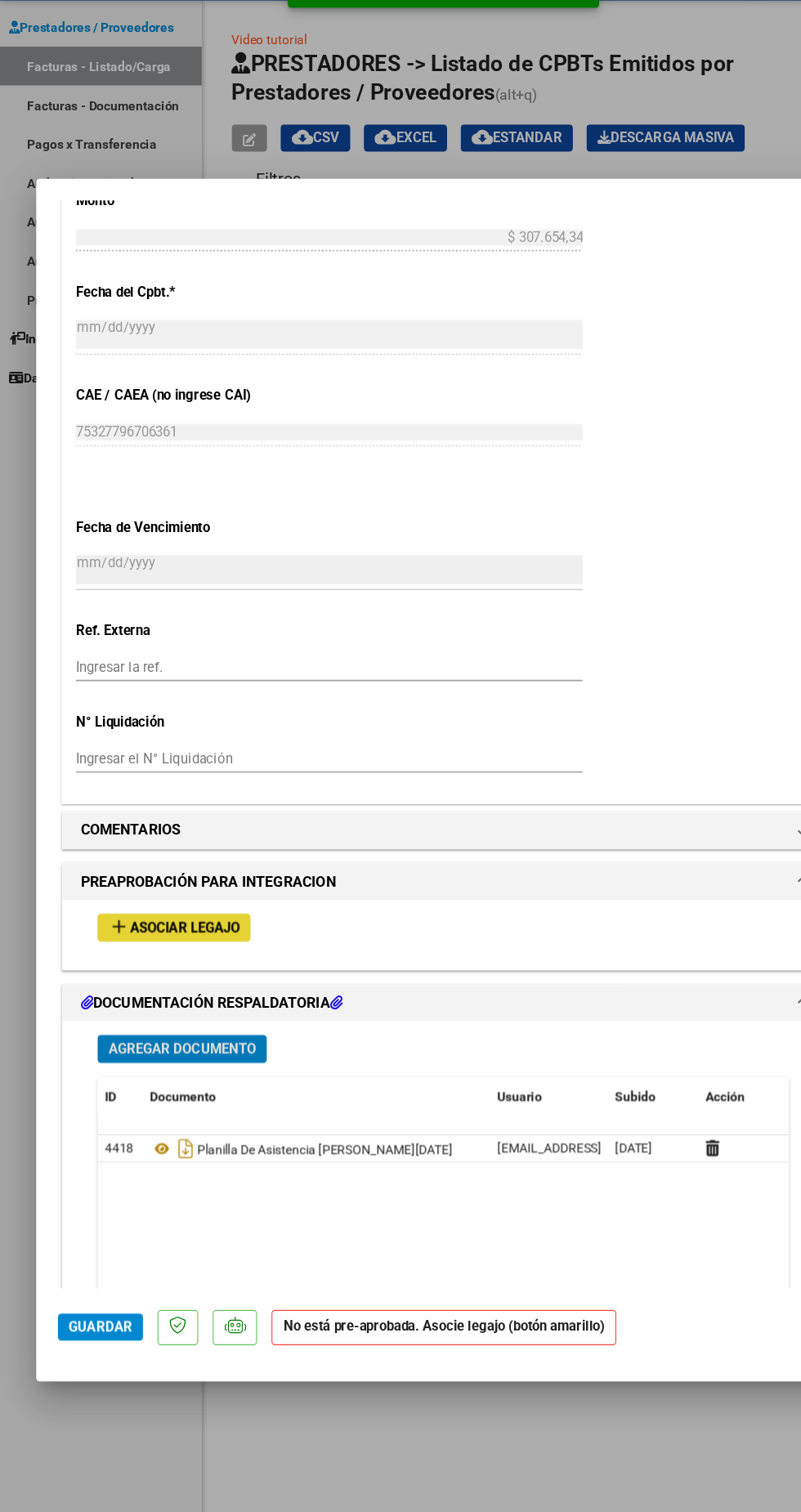
click at [195, 883] on span "Asociar Legajo" at bounding box center [167, 890] width 99 height 15
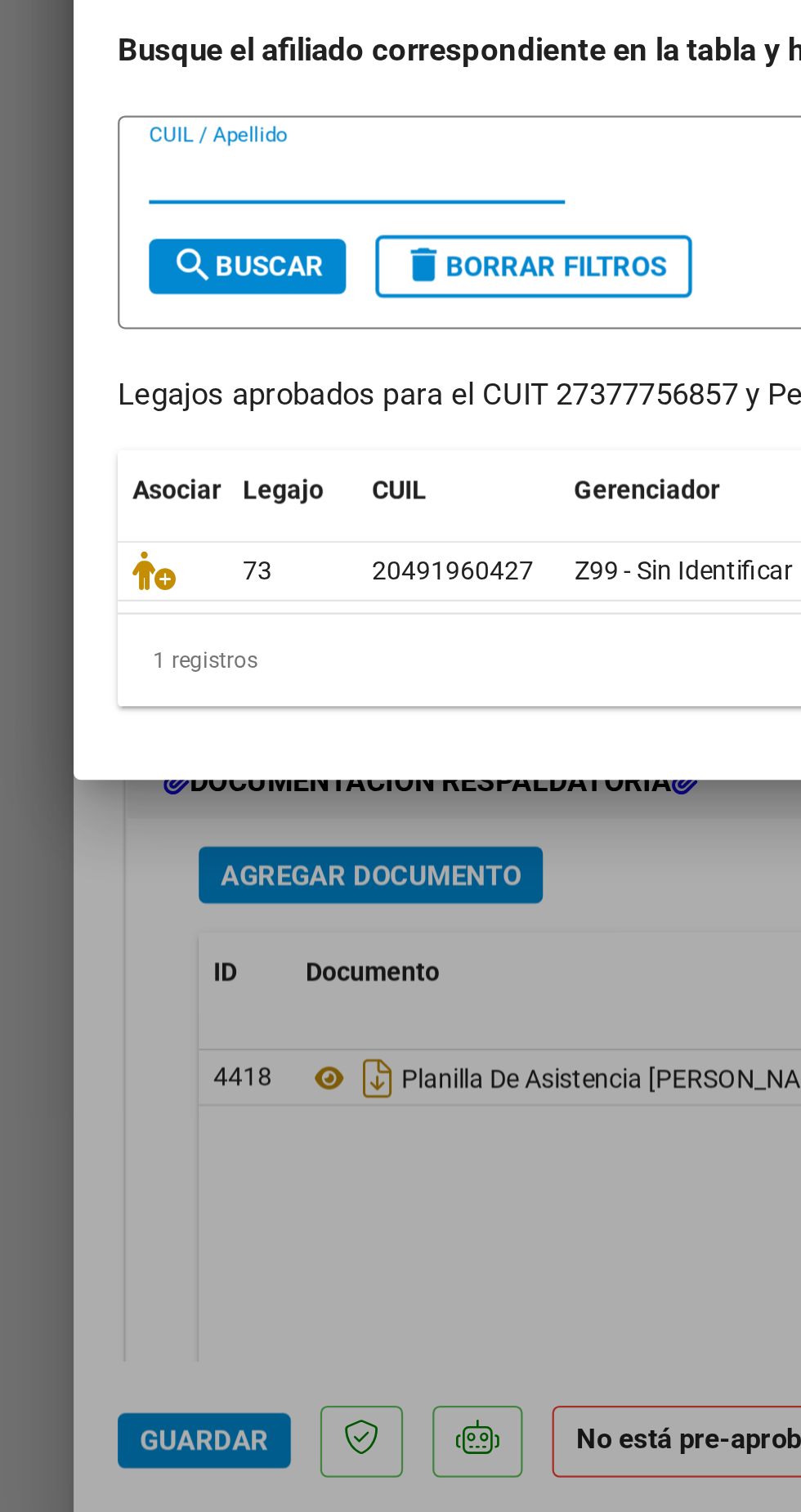
click at [66, 864] on icon at bounding box center [69, 863] width 19 height 18
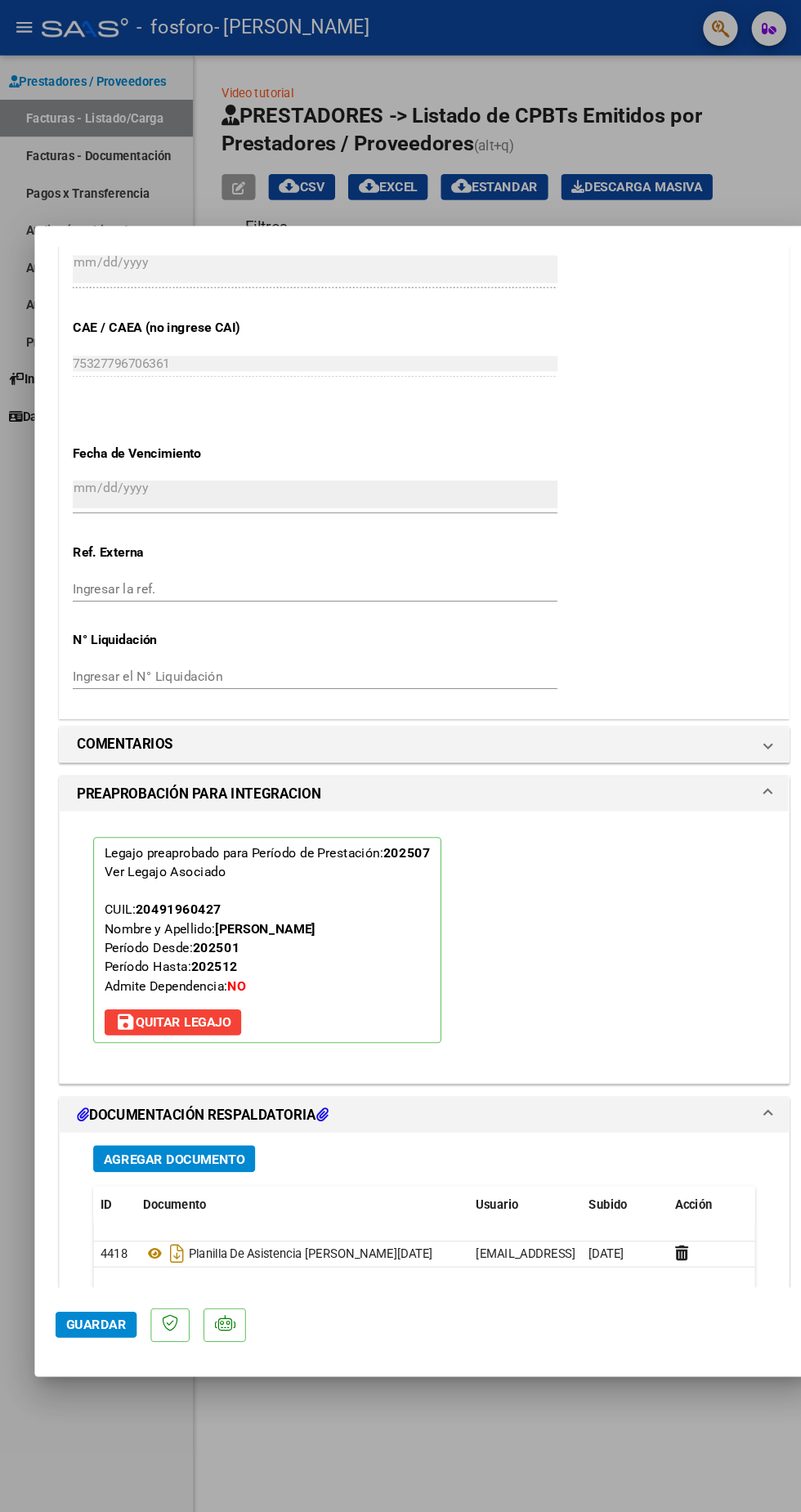
scroll to position [1014, 0]
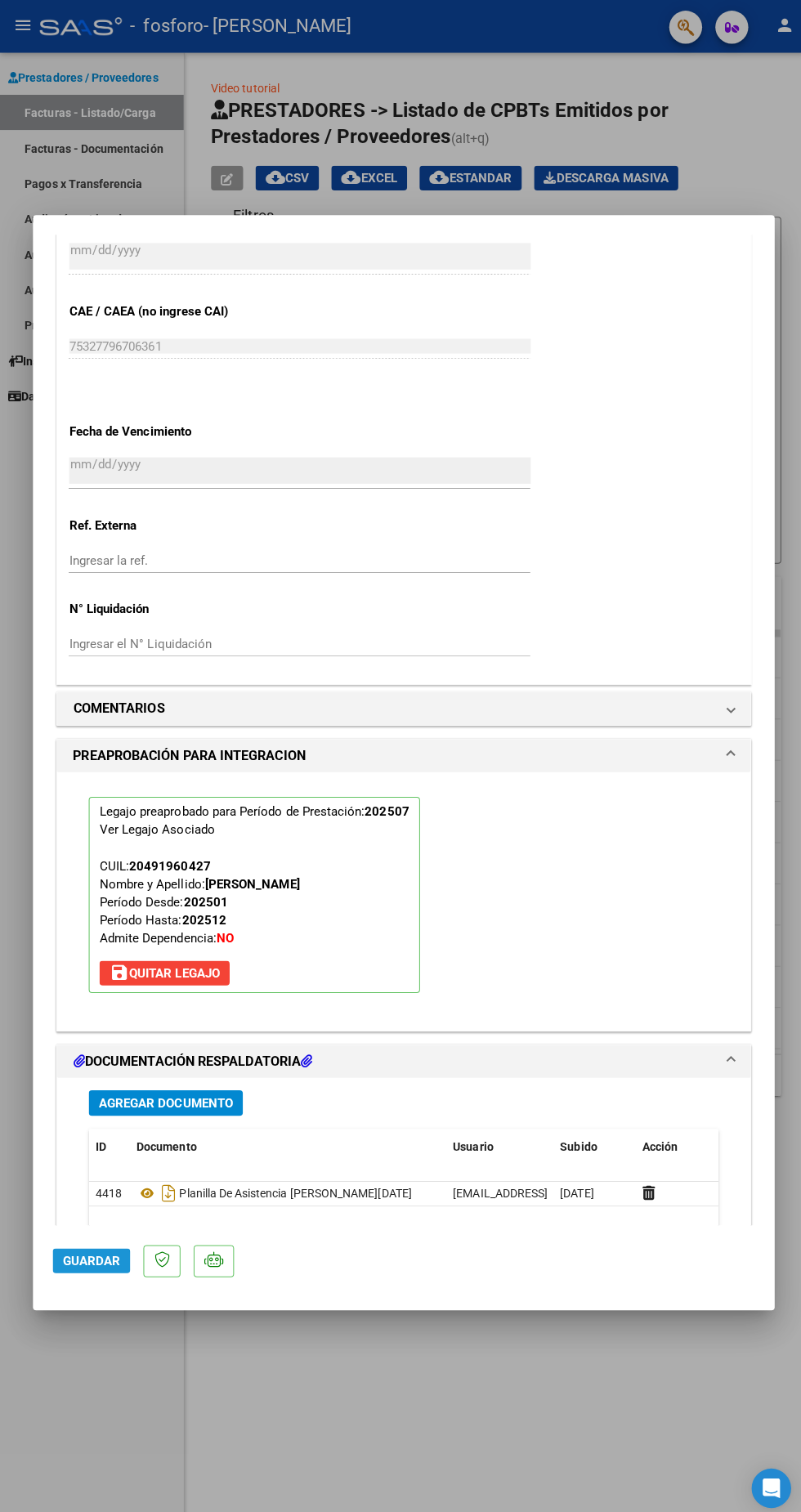
click at [67, 1258] on span "Guardar" at bounding box center [91, 1251] width 57 height 15
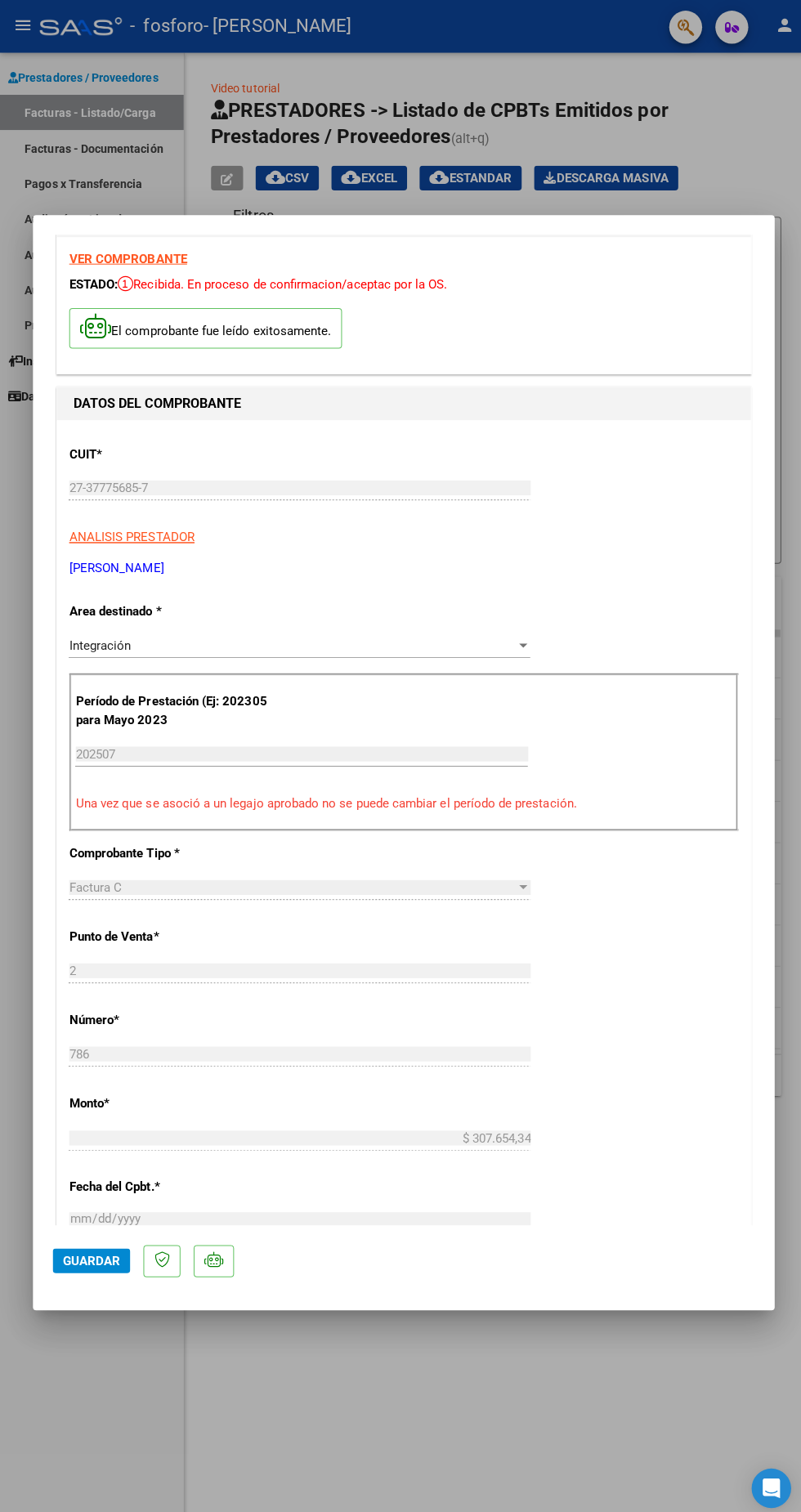
scroll to position [0, 0]
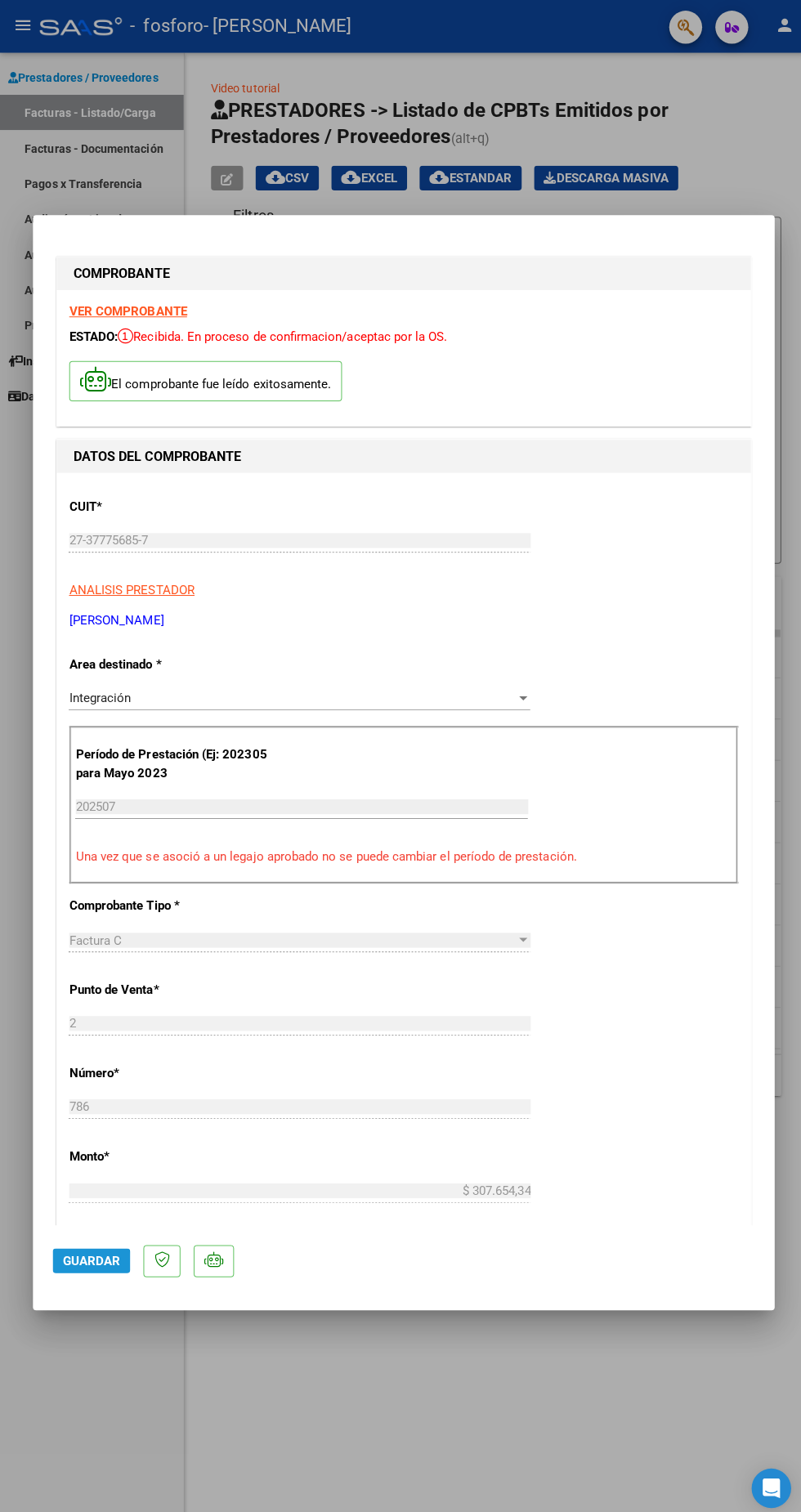
click at [66, 1258] on span "Guardar" at bounding box center [91, 1251] width 57 height 15
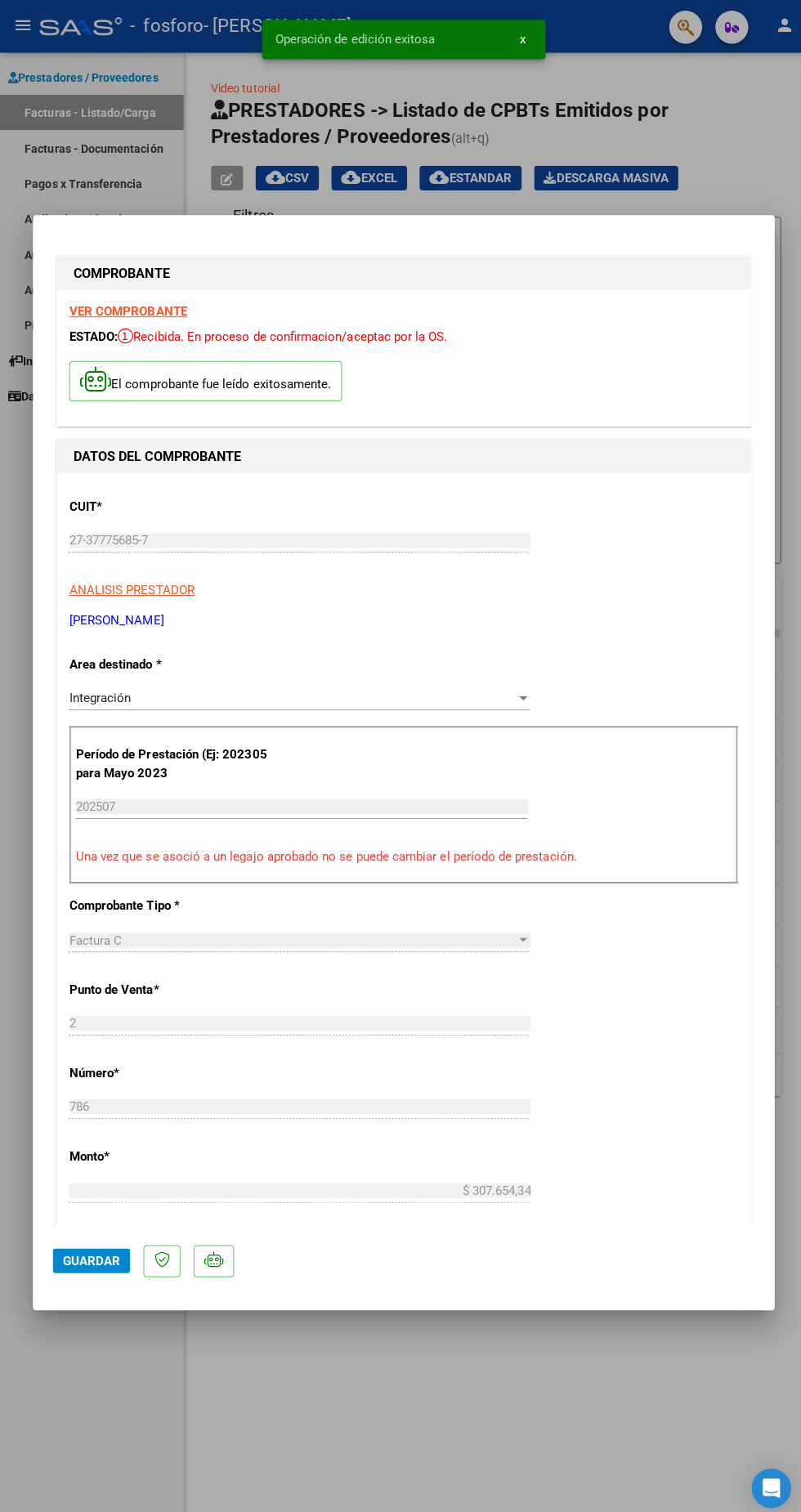
click at [603, 135] on div at bounding box center [400, 756] width 801 height 1512
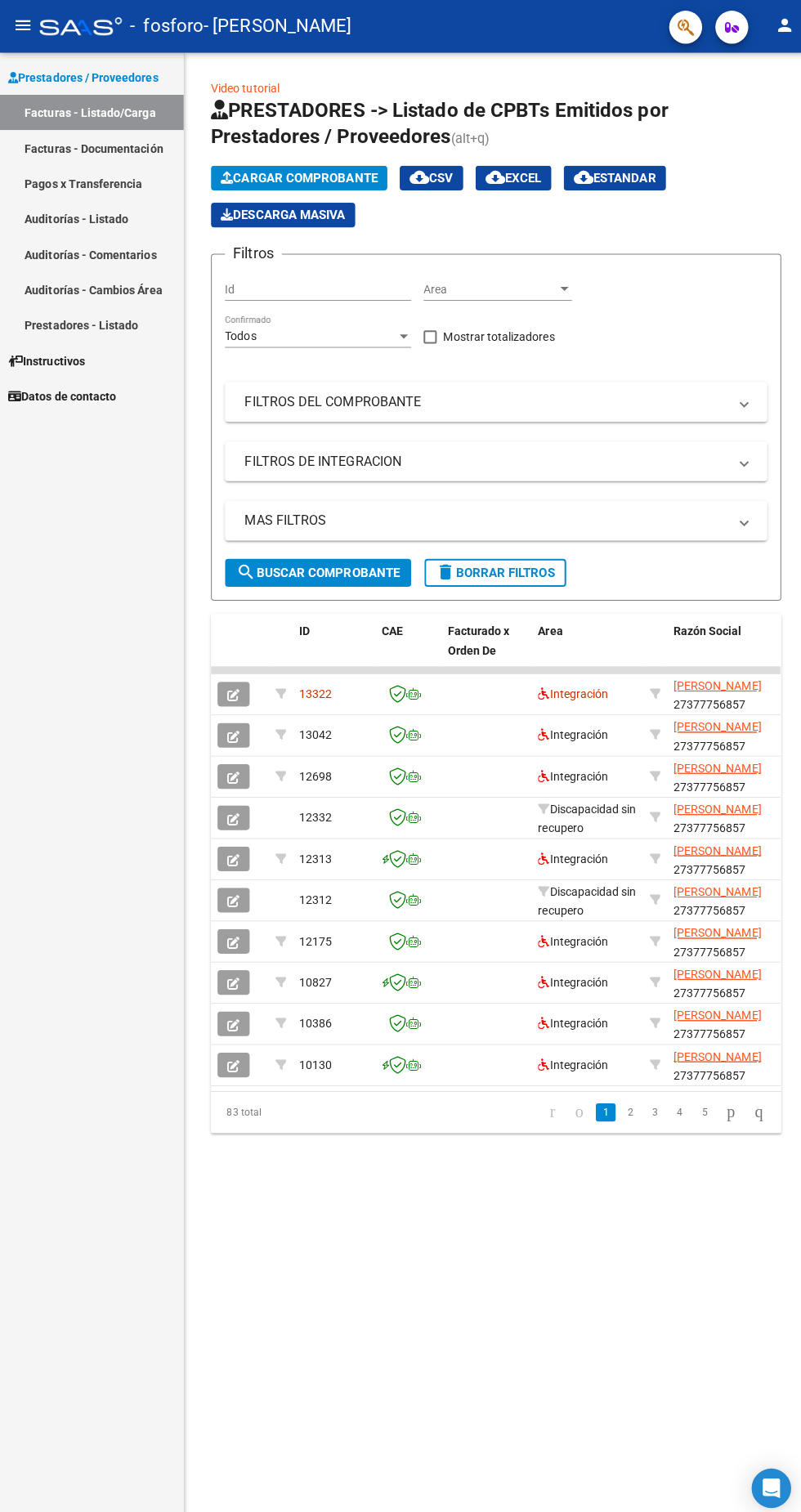
click at [237, 730] on icon "button" at bounding box center [232, 730] width 12 height 12
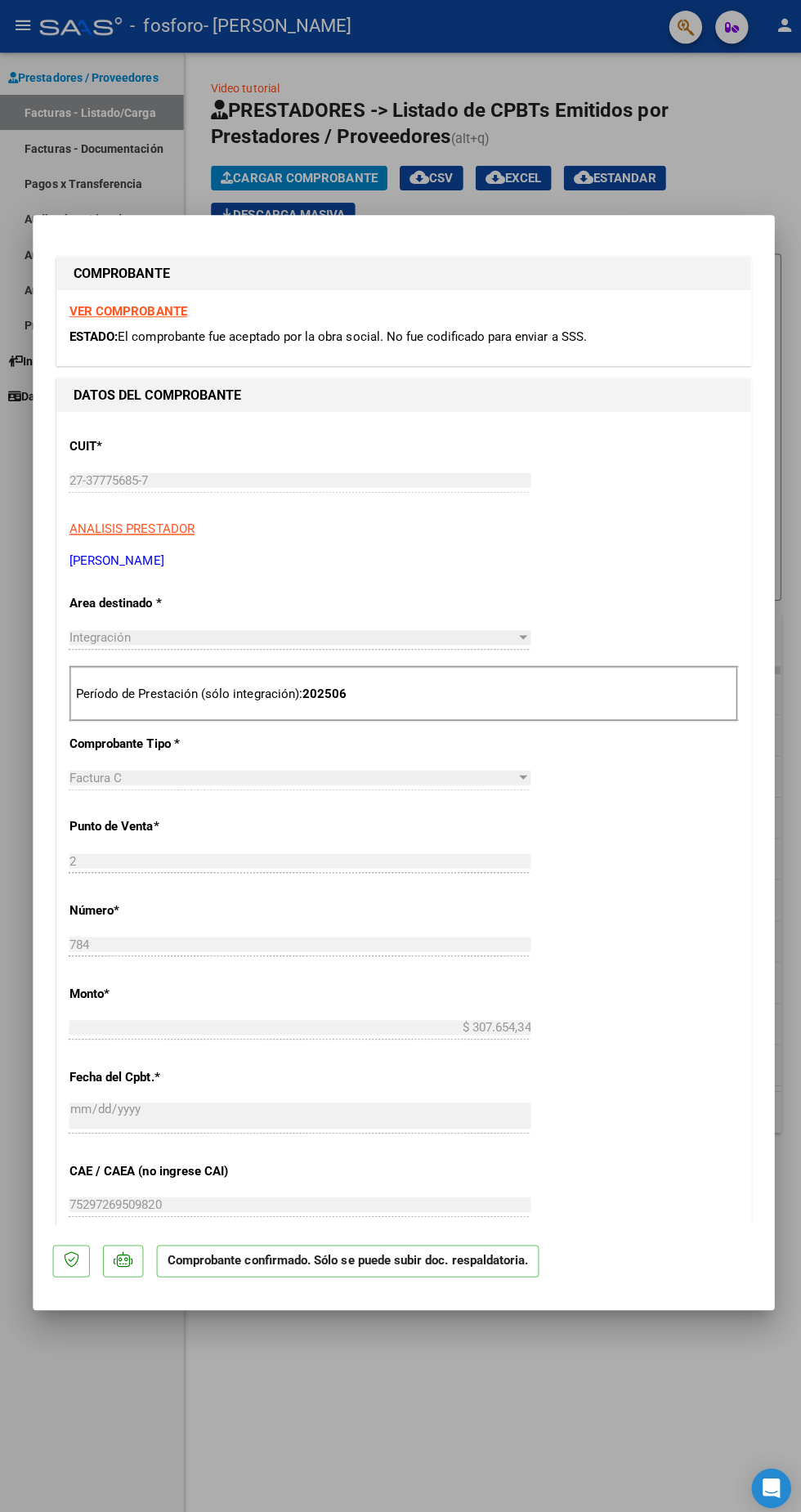
click at [624, 114] on div at bounding box center [400, 756] width 801 height 1512
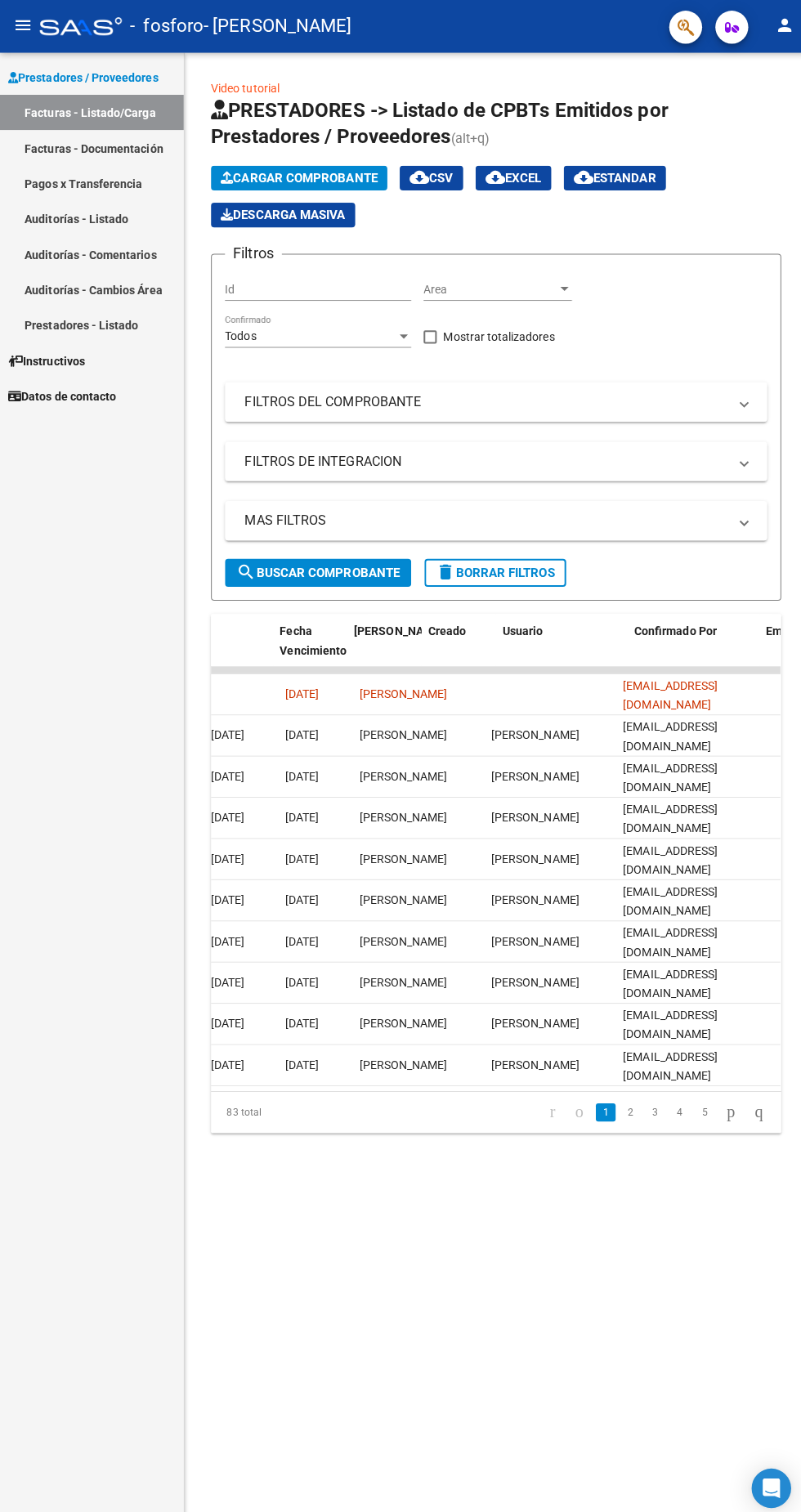
scroll to position [0, 2737]
